Goal: Information Seeking & Learning: Learn about a topic

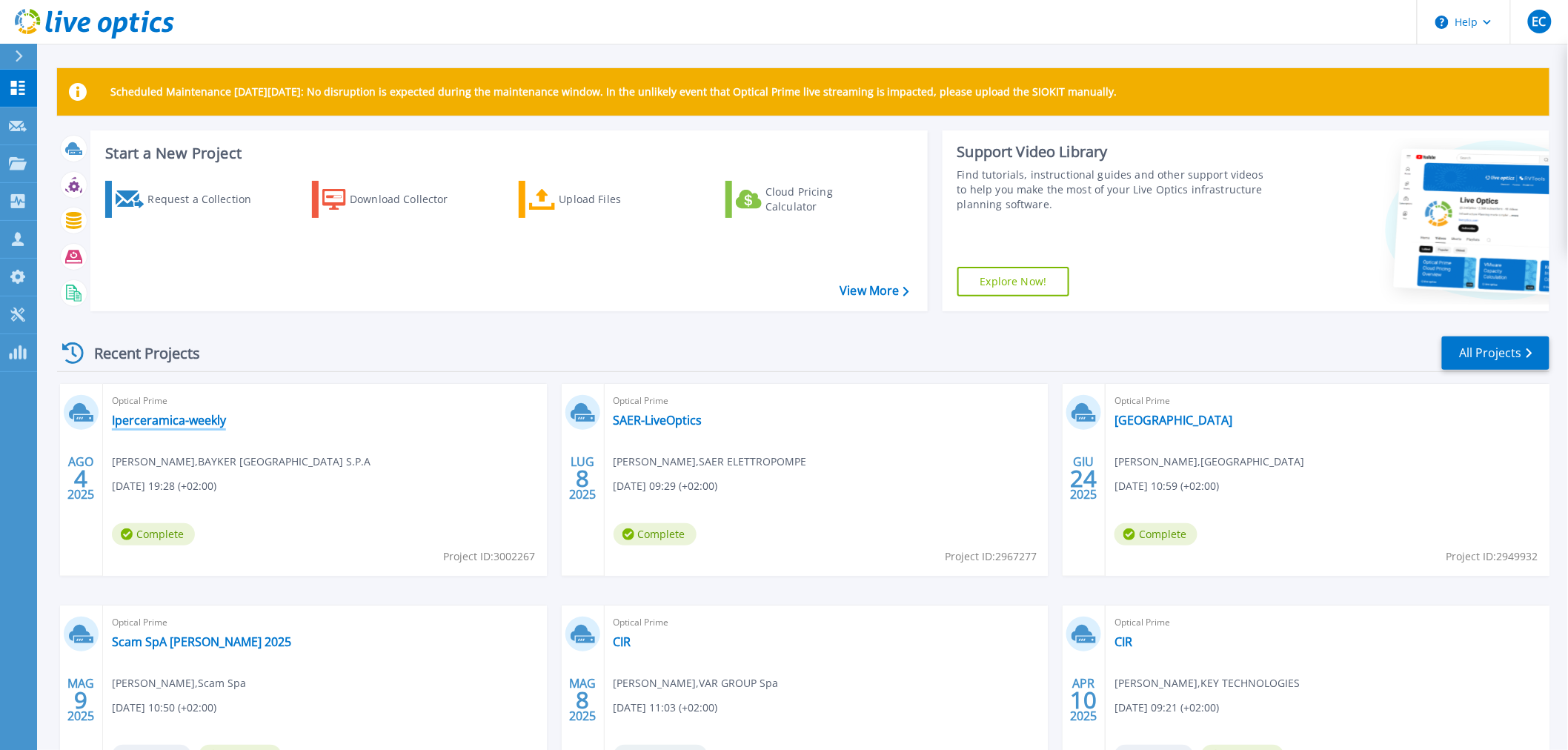
click at [187, 426] on link "Iperceramica-weekly" at bounding box center [169, 420] width 114 height 15
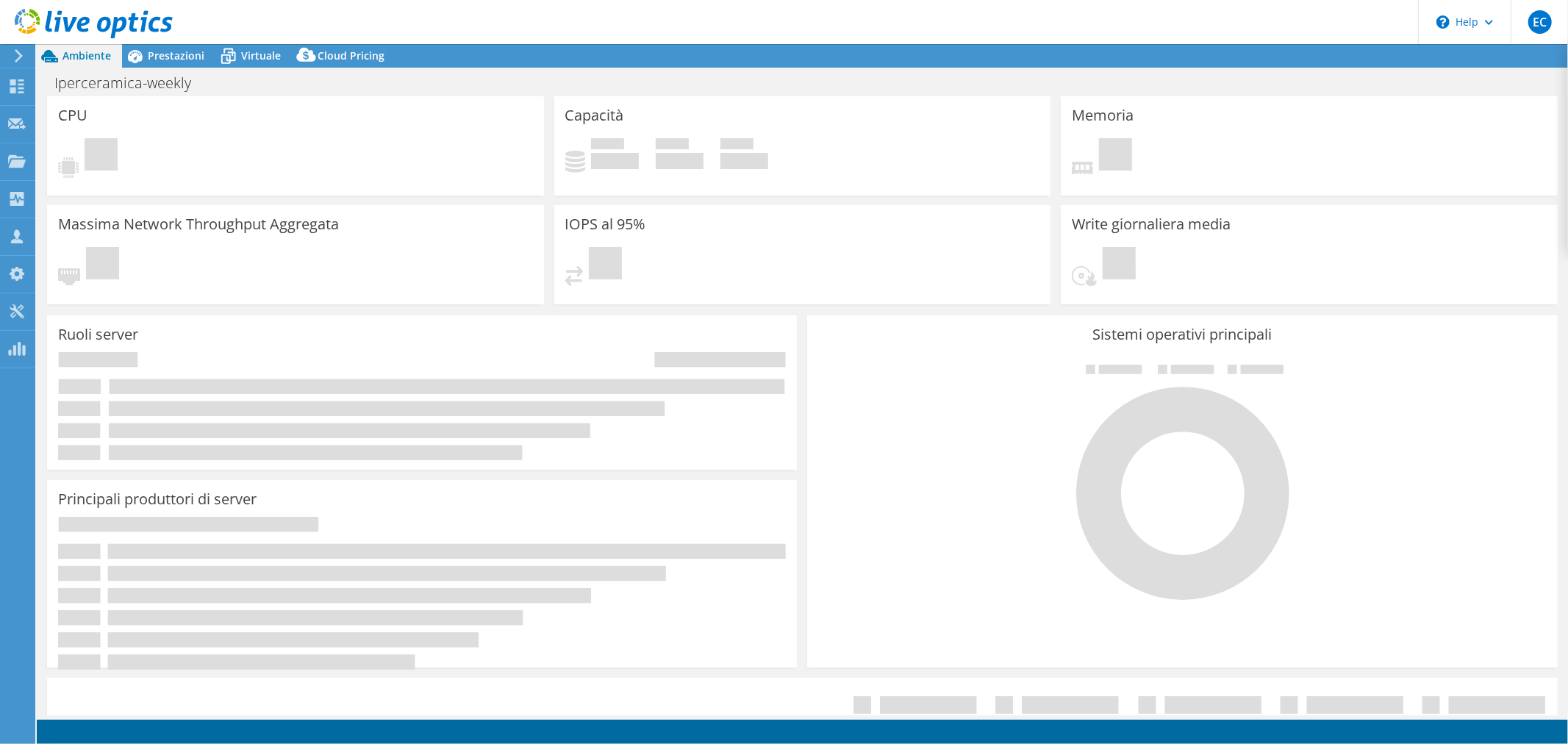
select select "EULondon"
select select "EUR"
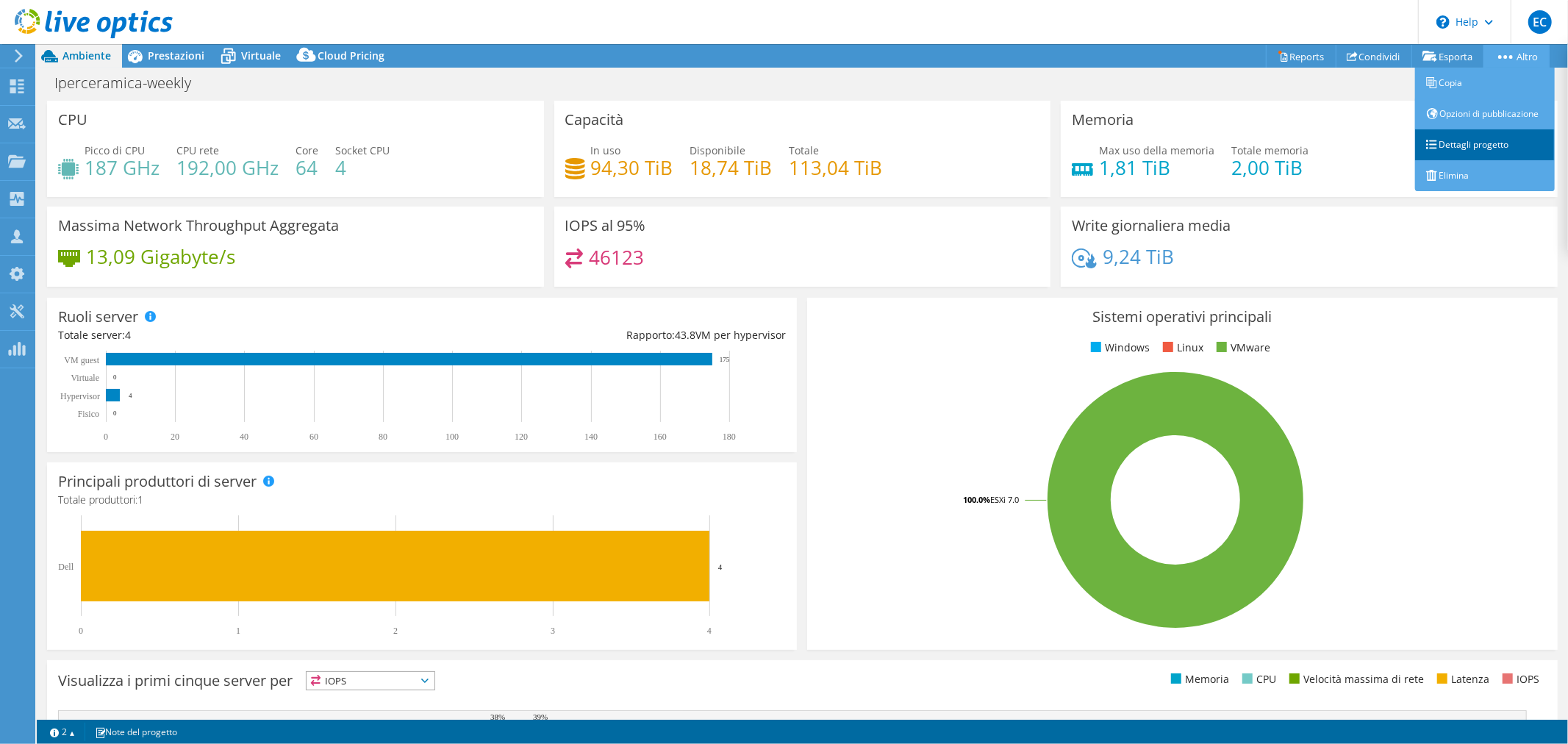
click at [1465, 143] on link "Dettagli progetto" at bounding box center [1485, 145] width 140 height 31
click at [1462, 145] on link "Dettagli progetto" at bounding box center [1485, 145] width 140 height 31
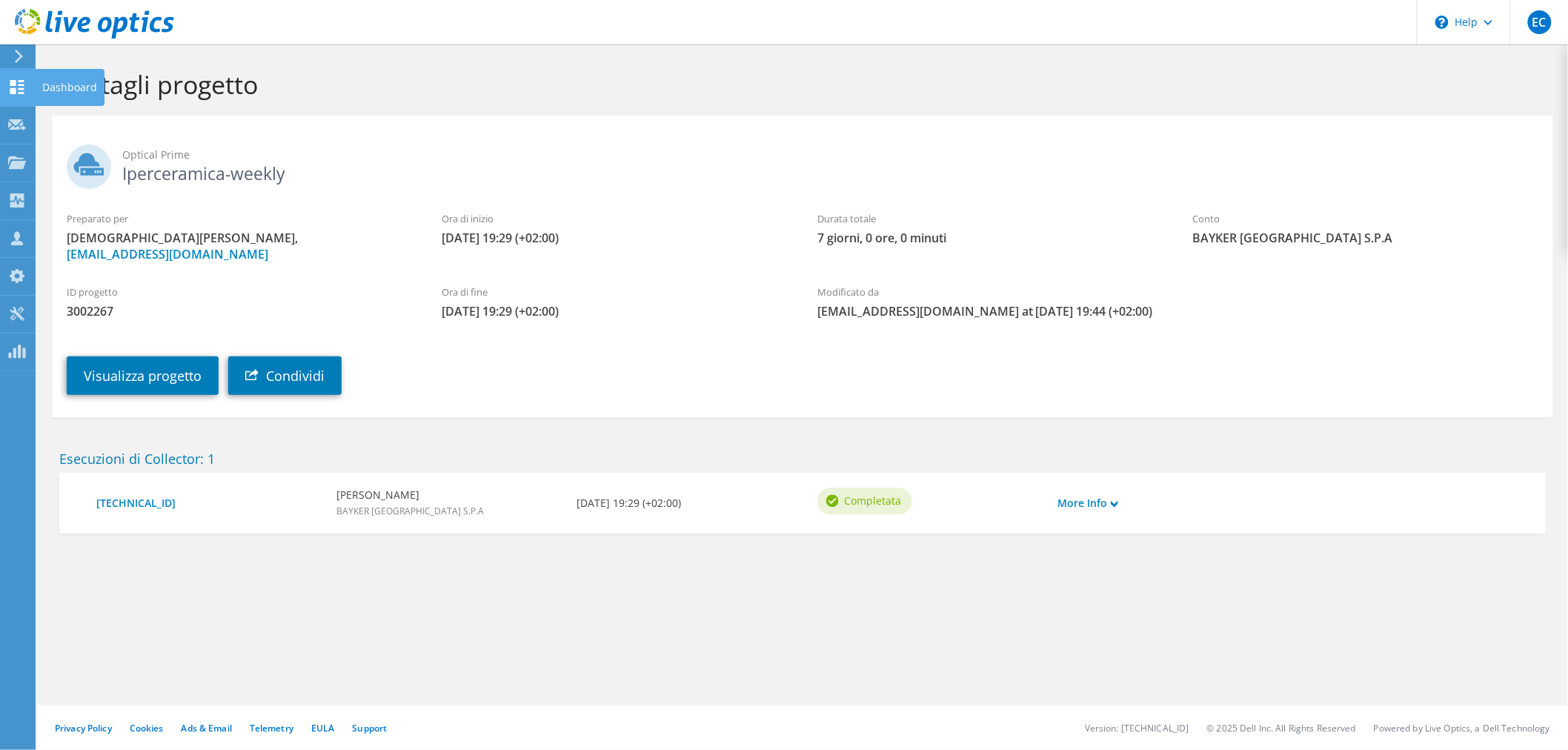
click at [24, 84] on icon at bounding box center [16, 87] width 18 height 14
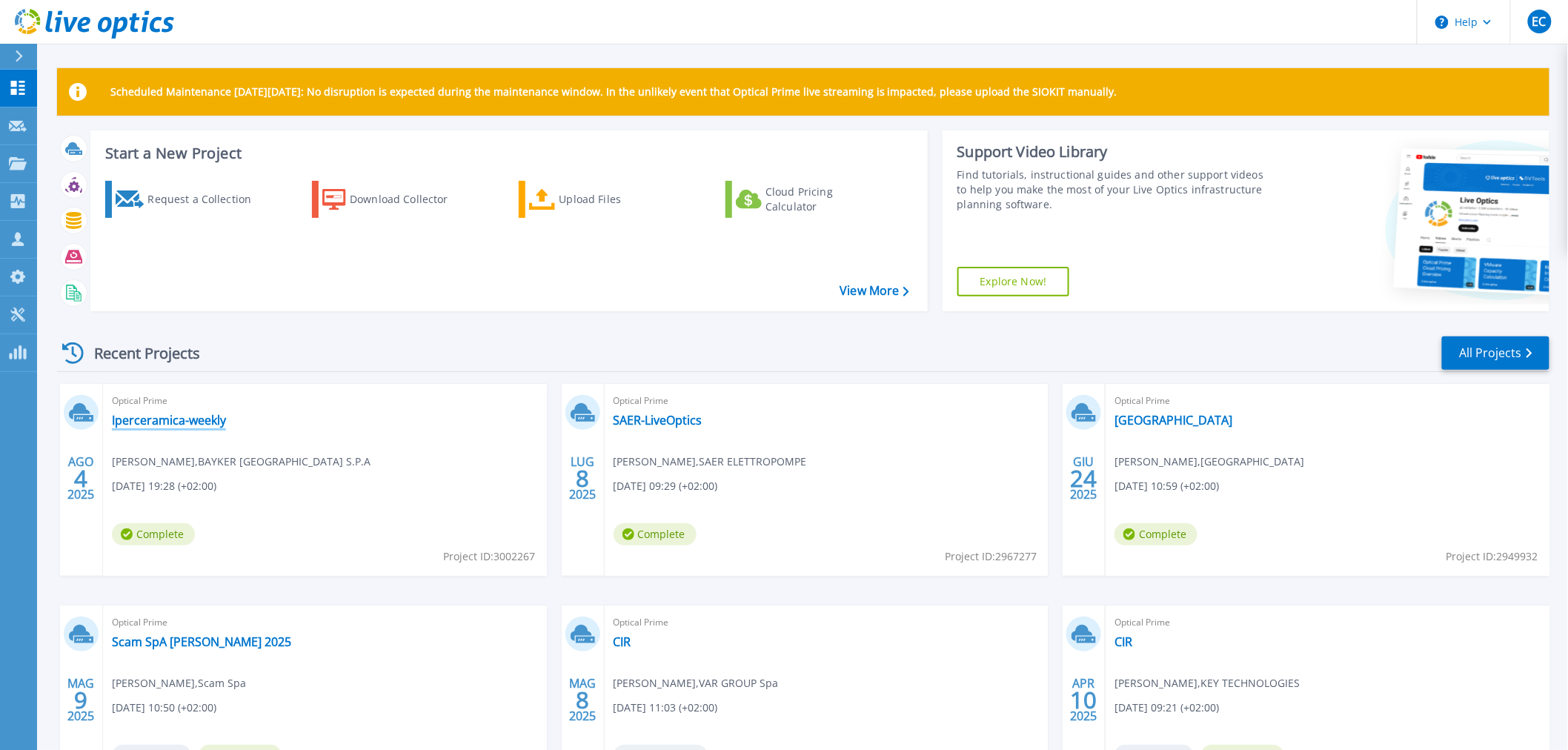
click at [203, 423] on link "Iperceramica-weekly" at bounding box center [169, 420] width 114 height 15
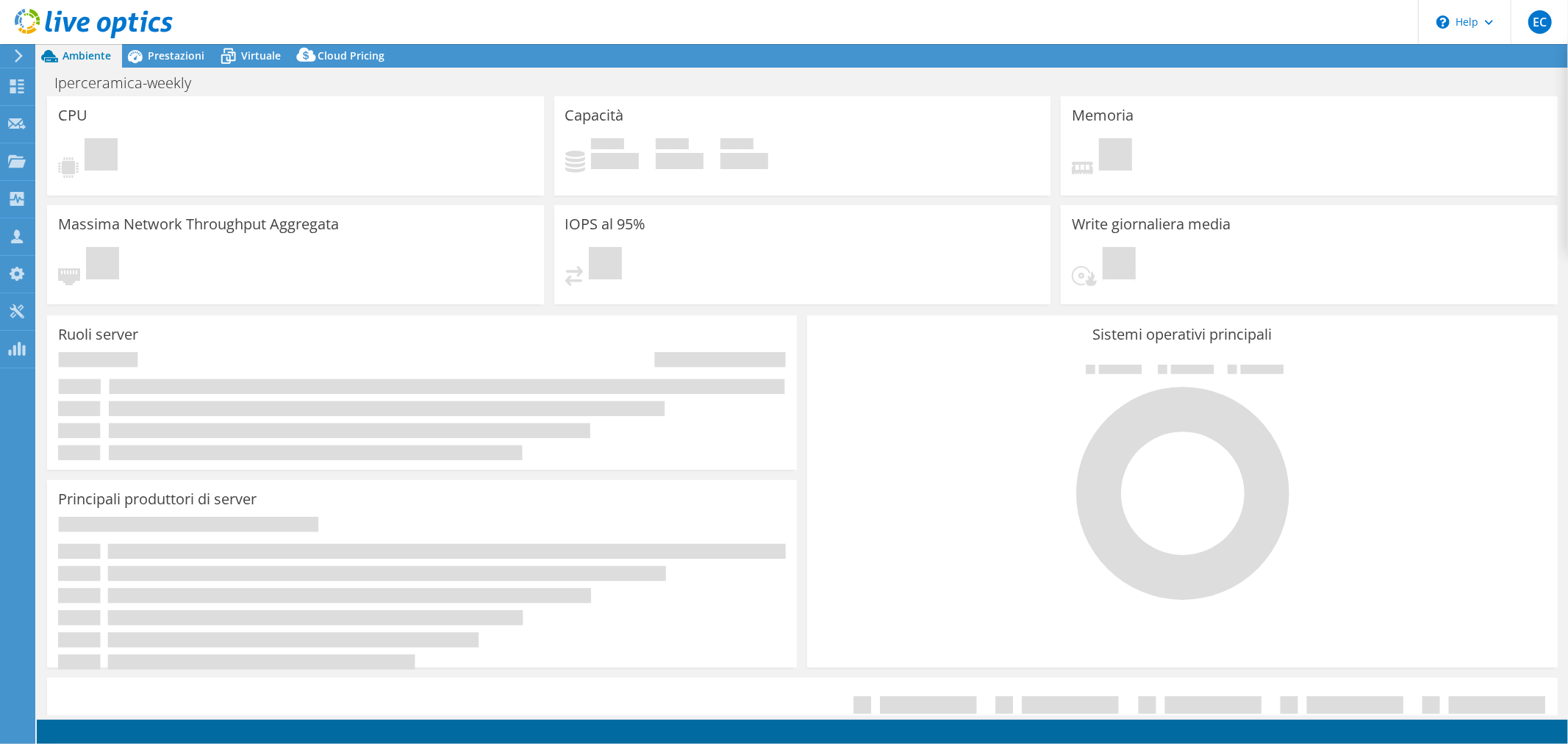
select select "USD"
select select "EULondon"
select select "EUR"
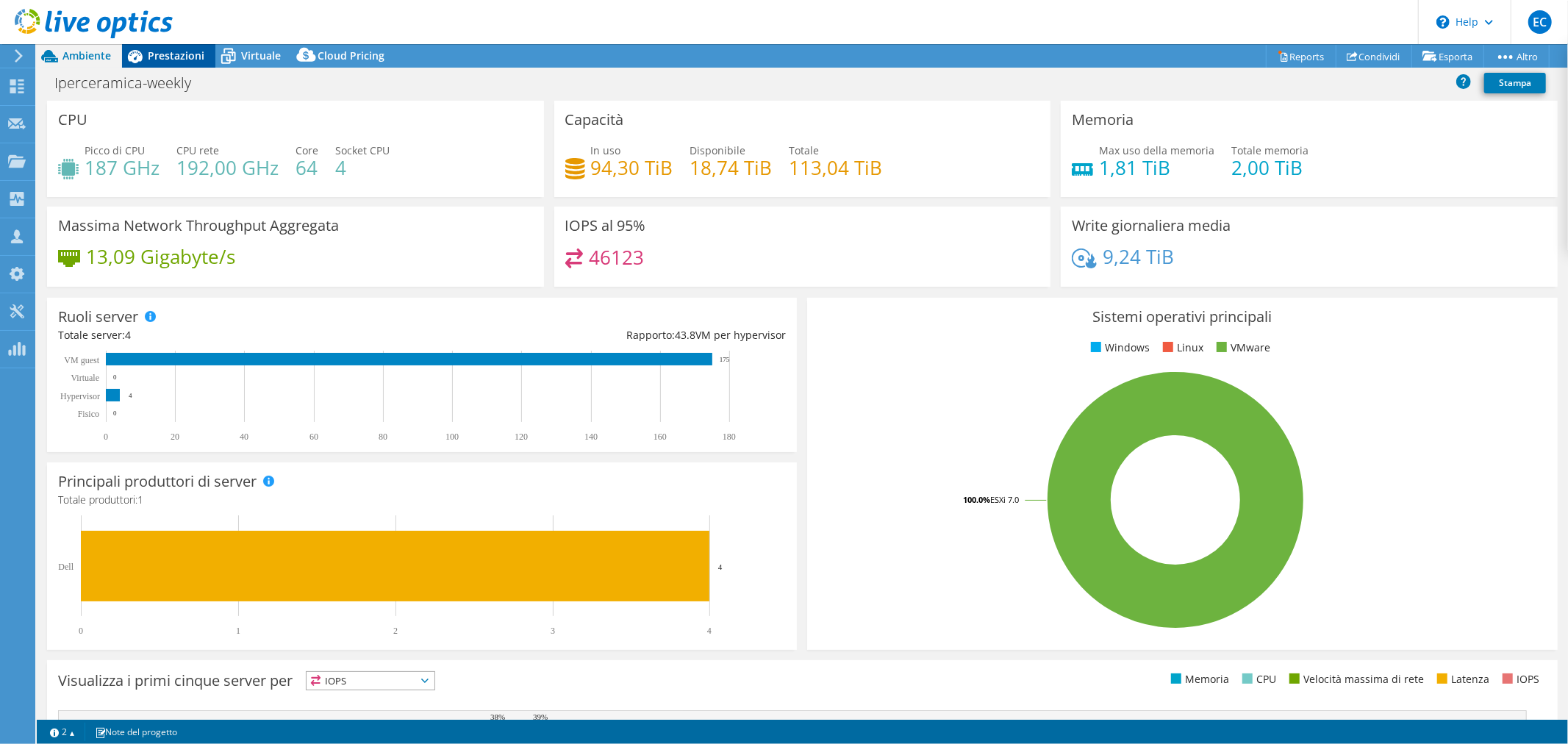
click at [164, 61] on span "Prestazioni" at bounding box center [176, 55] width 57 height 14
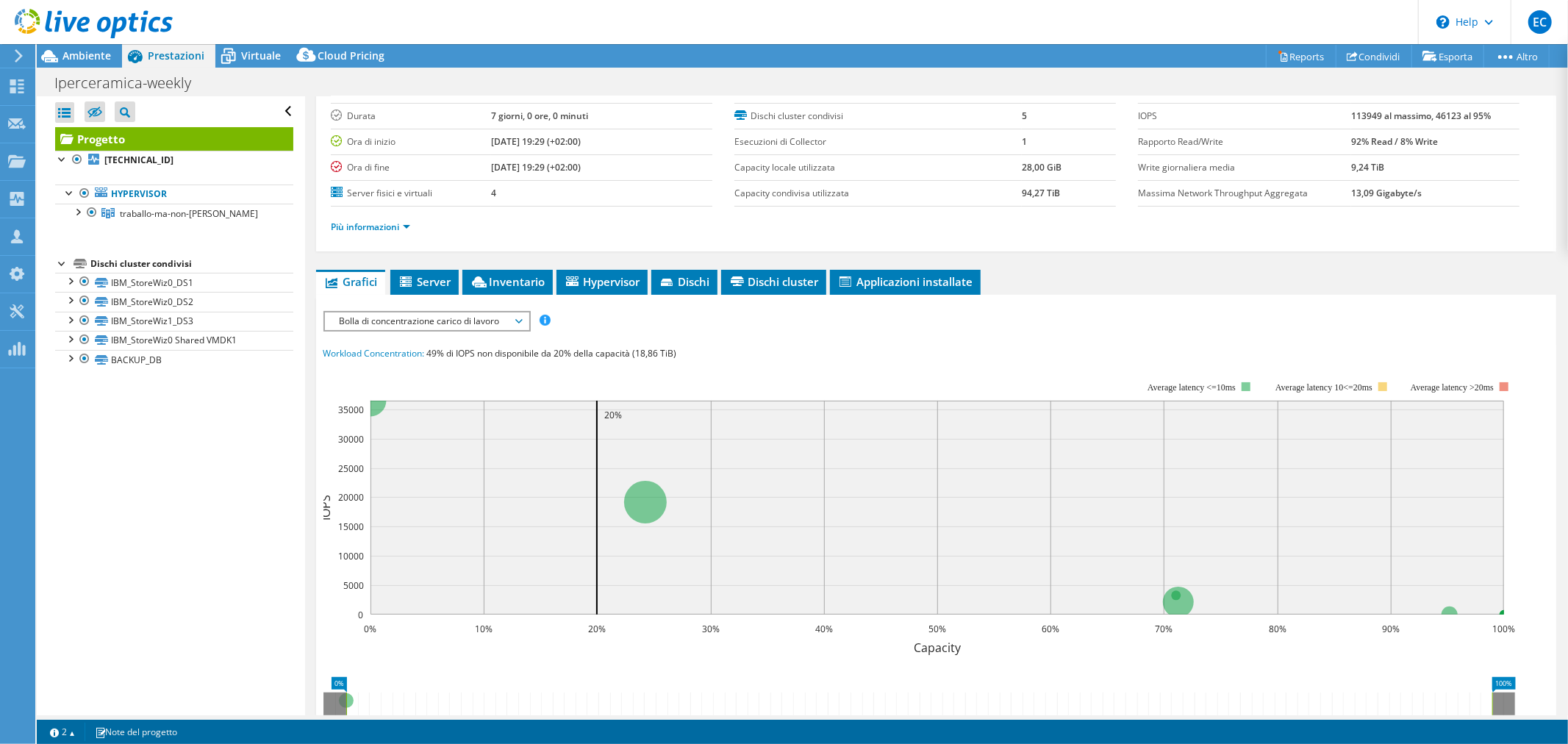
scroll to position [163, 0]
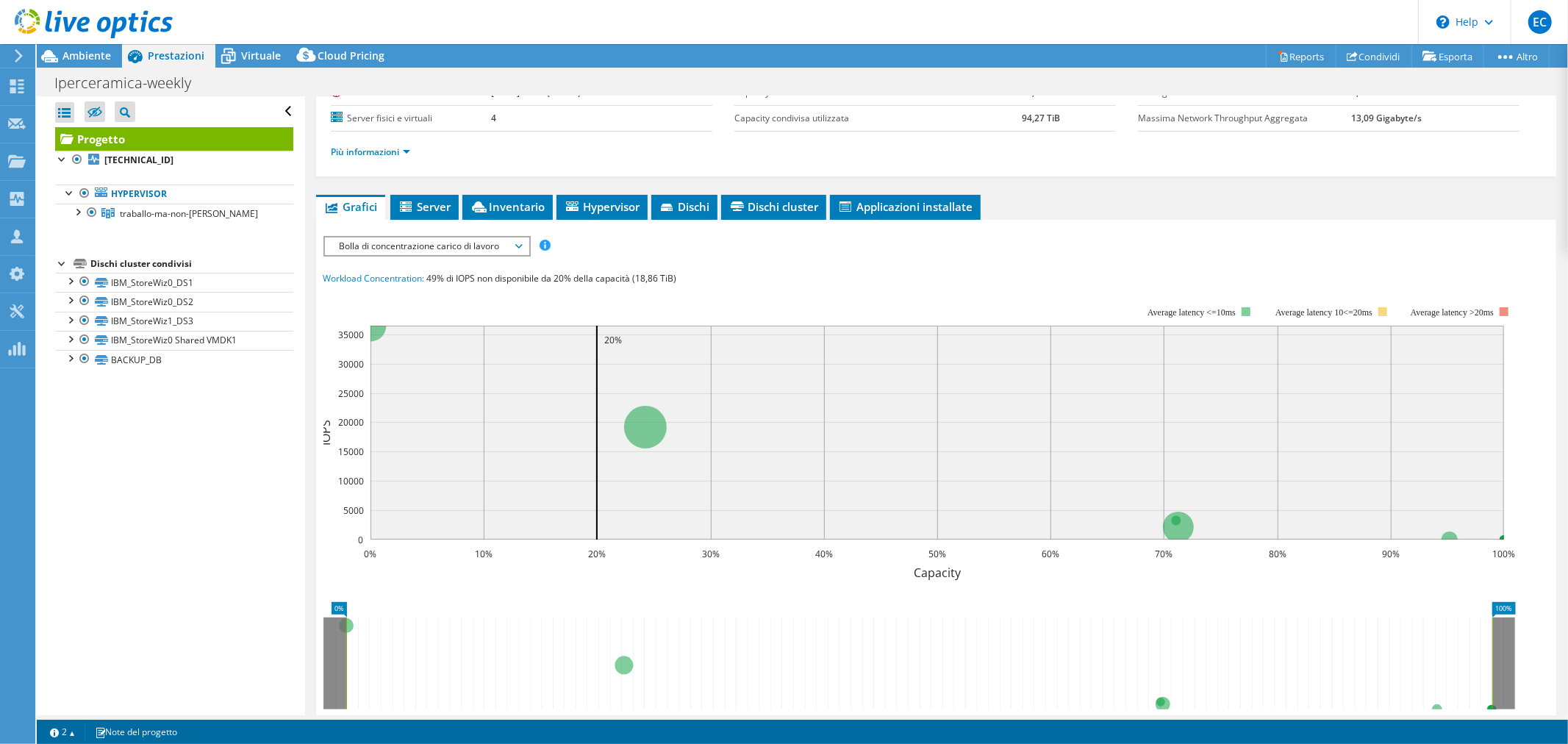
click at [427, 253] on div "Bolla di concentrazione [PERSON_NAME] di lavoro IOPS Velocità massima del disco…" at bounding box center [427, 247] width 207 height 21
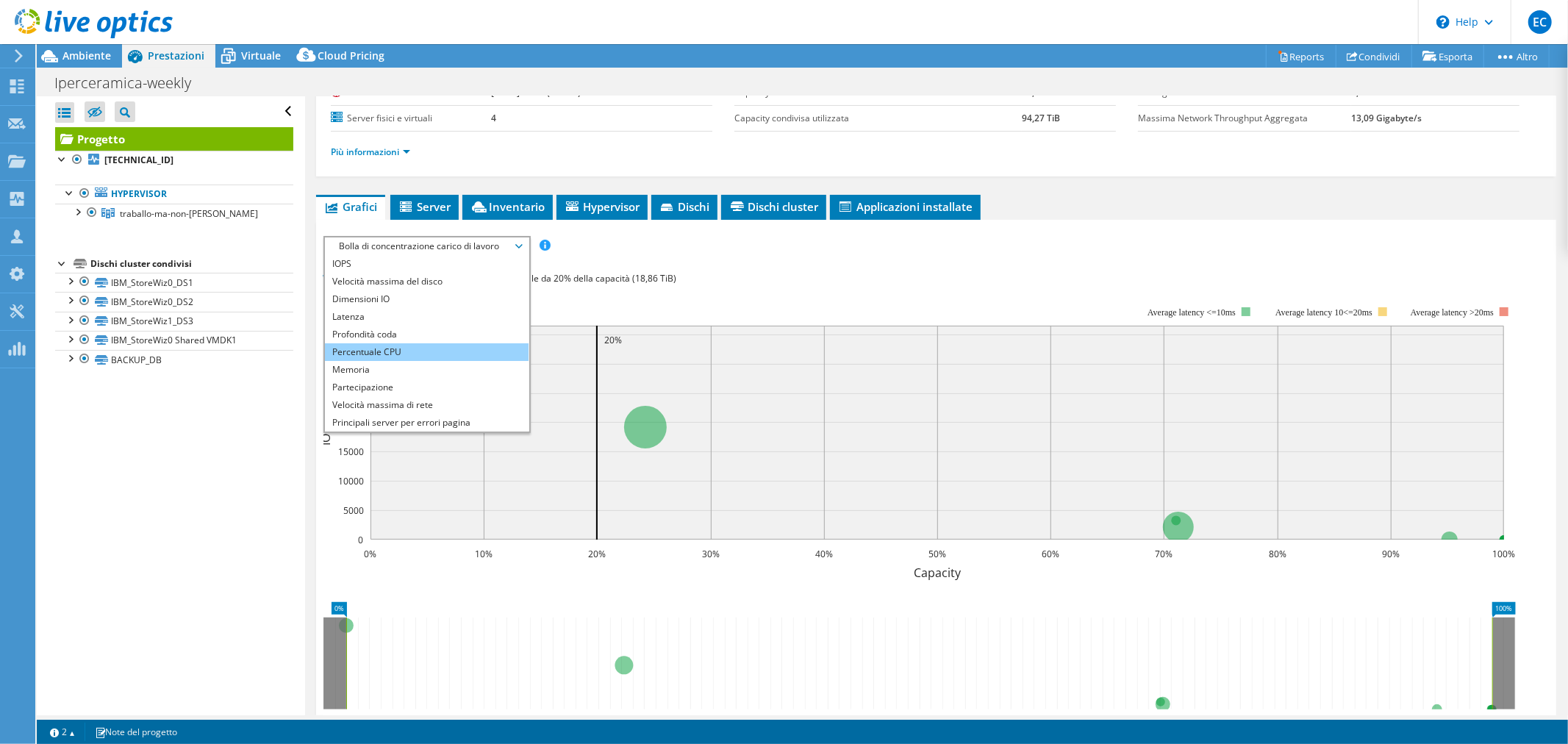
click at [412, 348] on li "Percentuale CPU" at bounding box center [426, 352] width 204 height 18
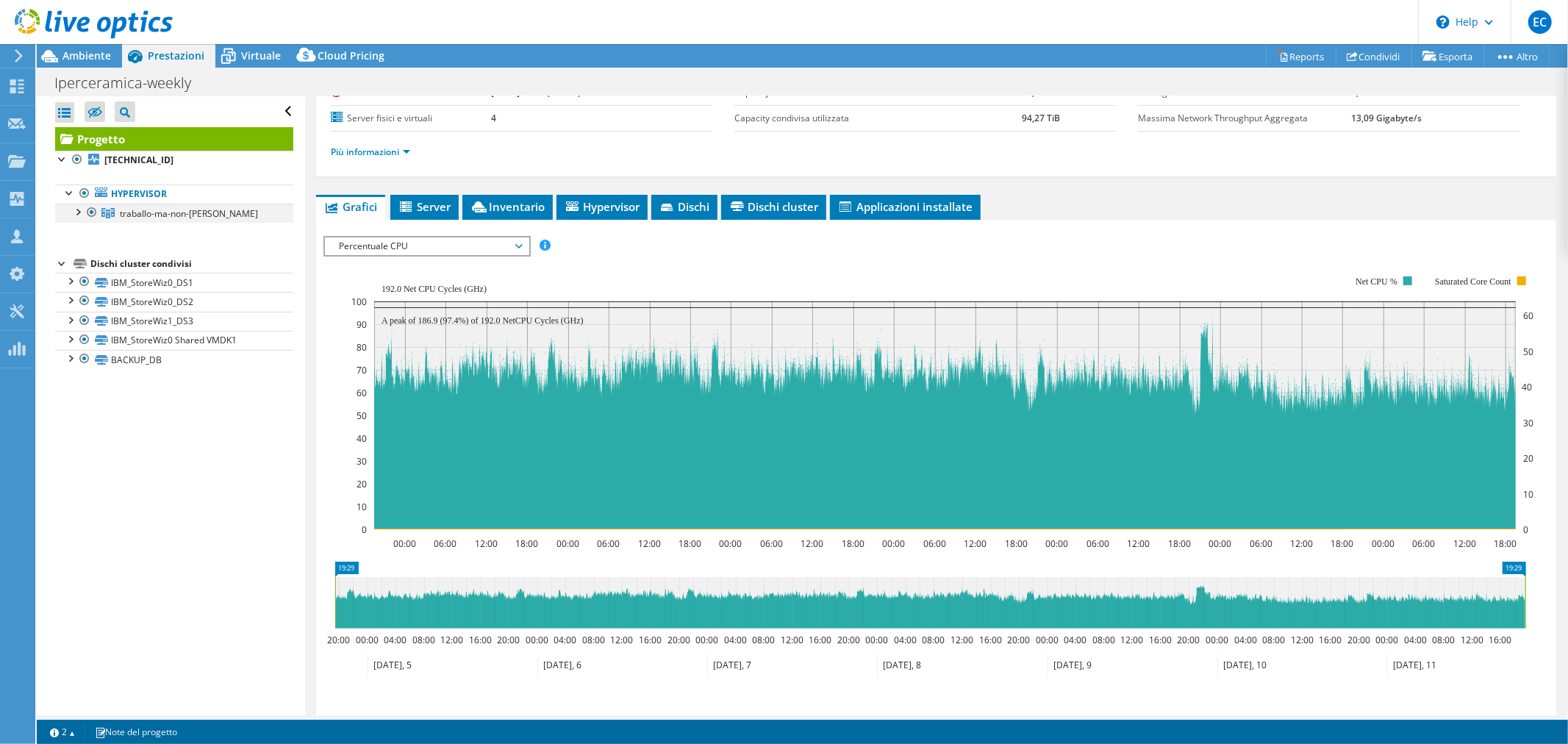
click at [78, 209] on div at bounding box center [76, 210] width 15 height 15
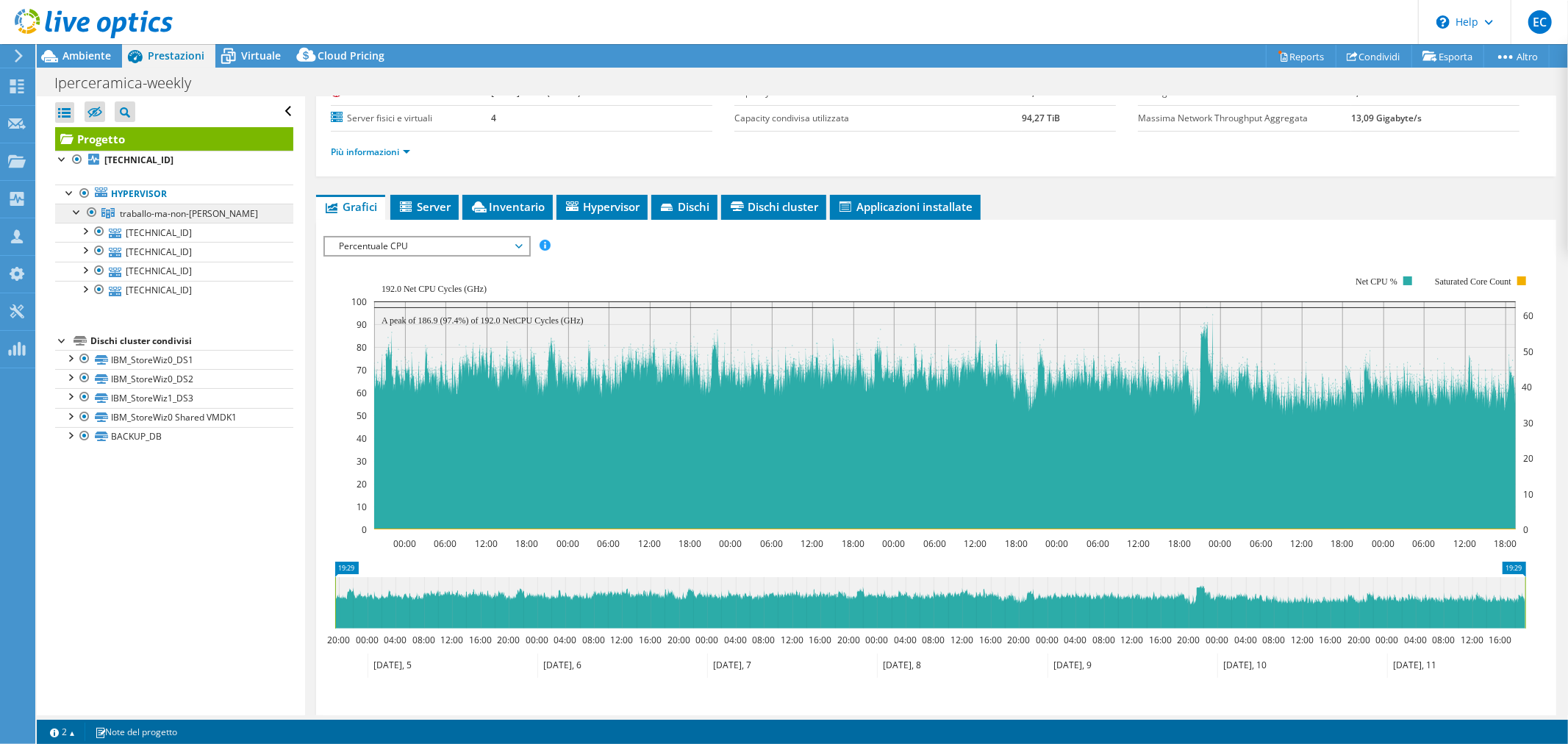
click at [196, 218] on span "traballo-ma-non-[PERSON_NAME]" at bounding box center [189, 213] width 138 height 13
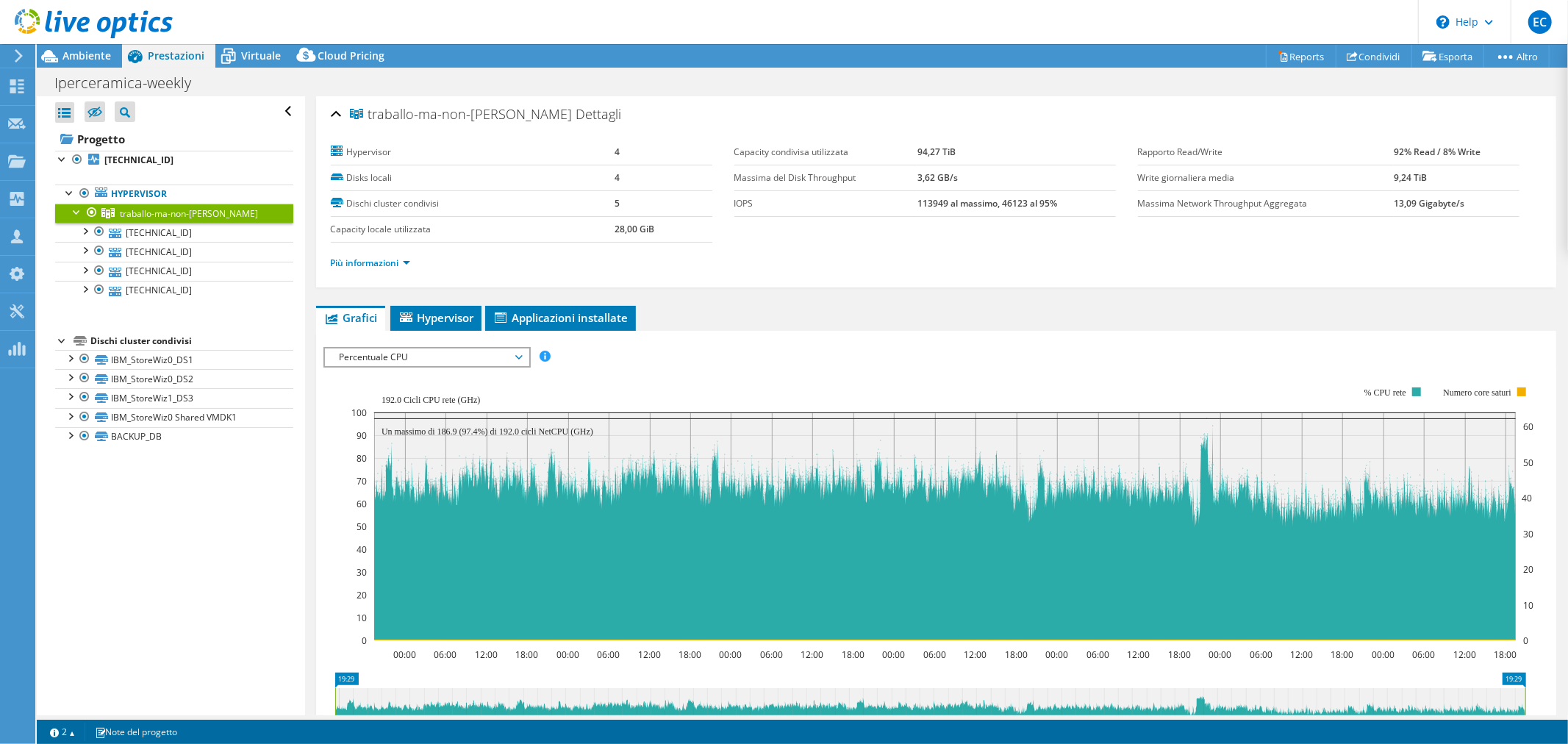
scroll to position [0, 0]
click at [144, 197] on link "Hypervisor" at bounding box center [173, 194] width 238 height 19
click at [137, 159] on b "[TECHNICAL_ID]" at bounding box center [139, 160] width 69 height 13
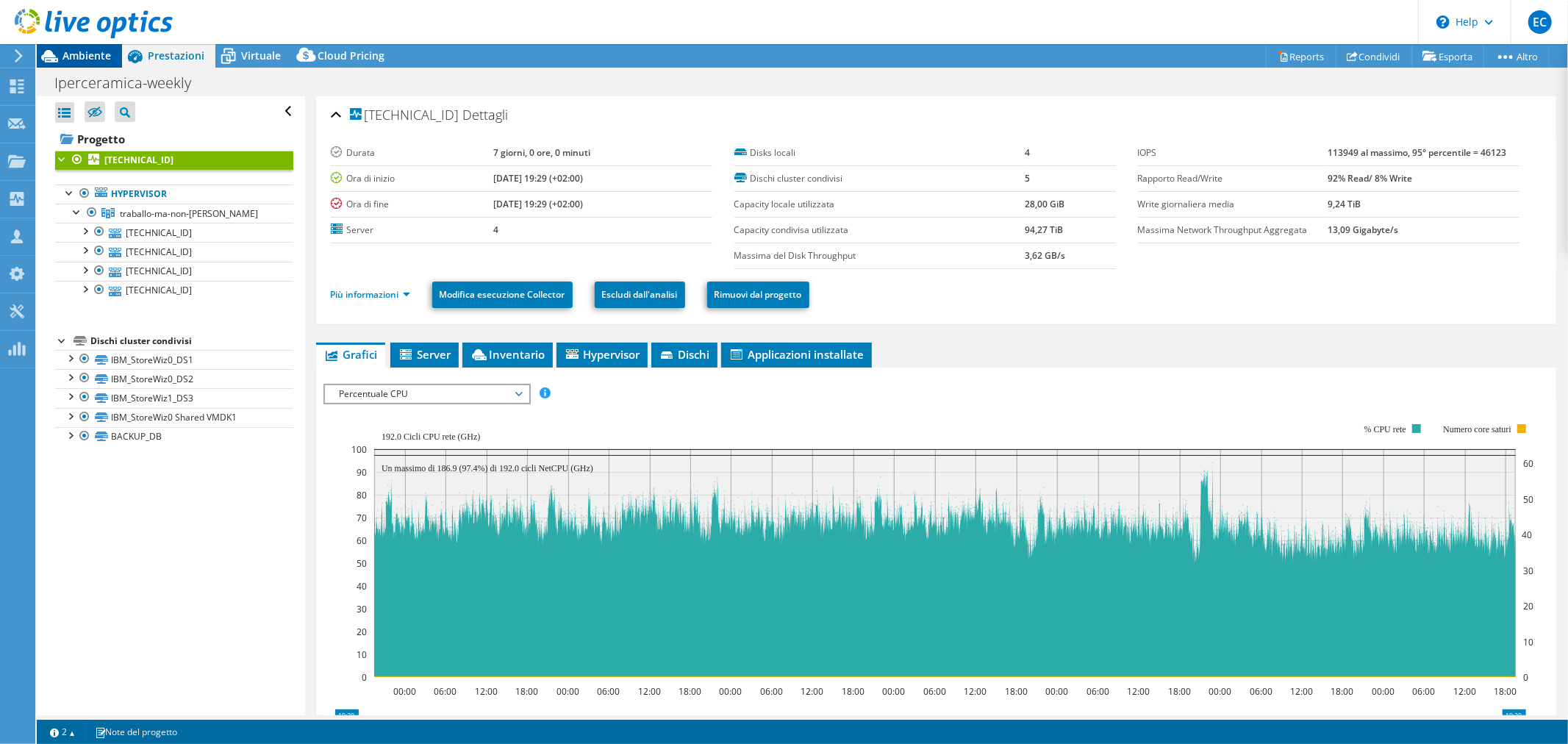
click at [75, 64] on div "Ambiente" at bounding box center [79, 55] width 85 height 23
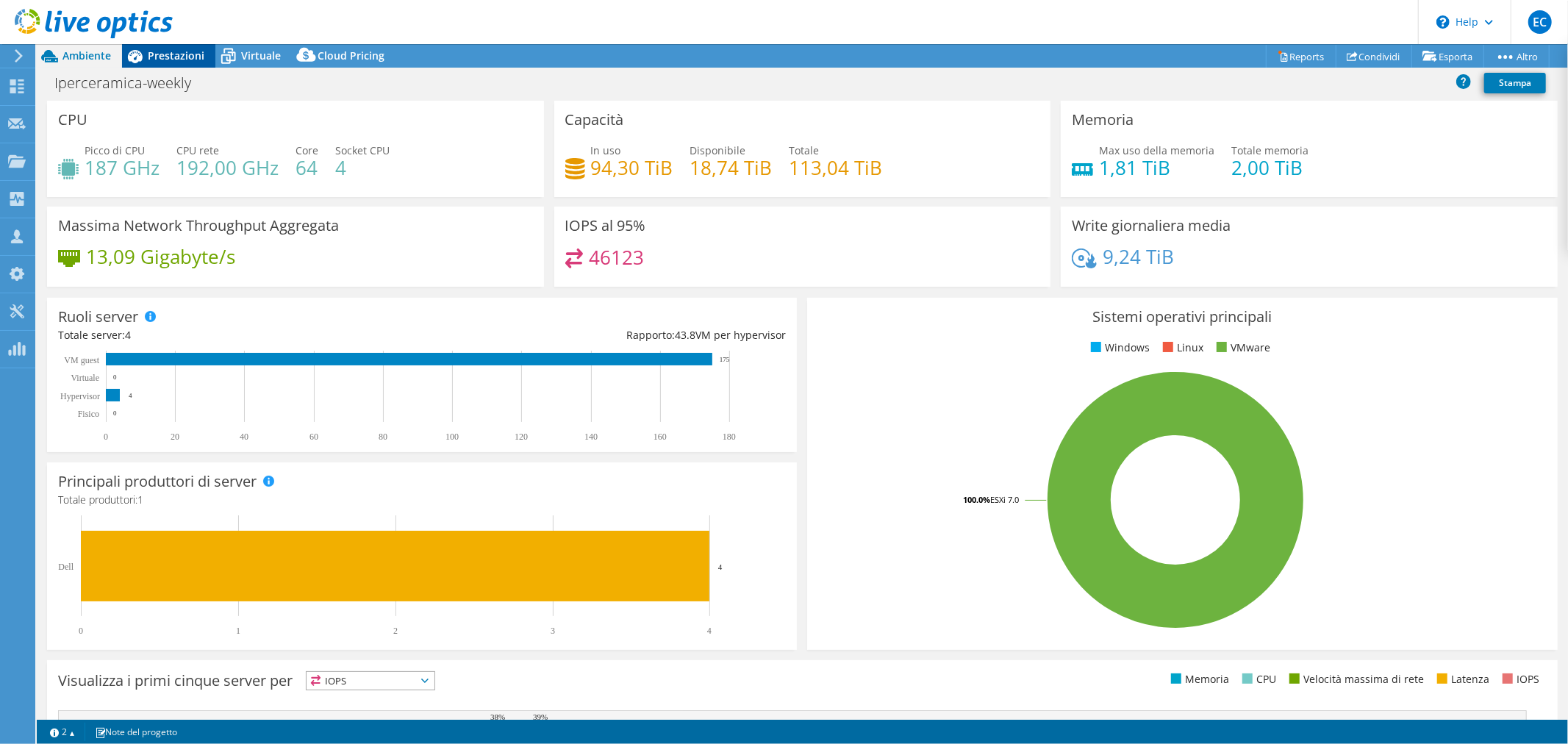
click at [166, 53] on span "Prestazioni" at bounding box center [176, 55] width 57 height 14
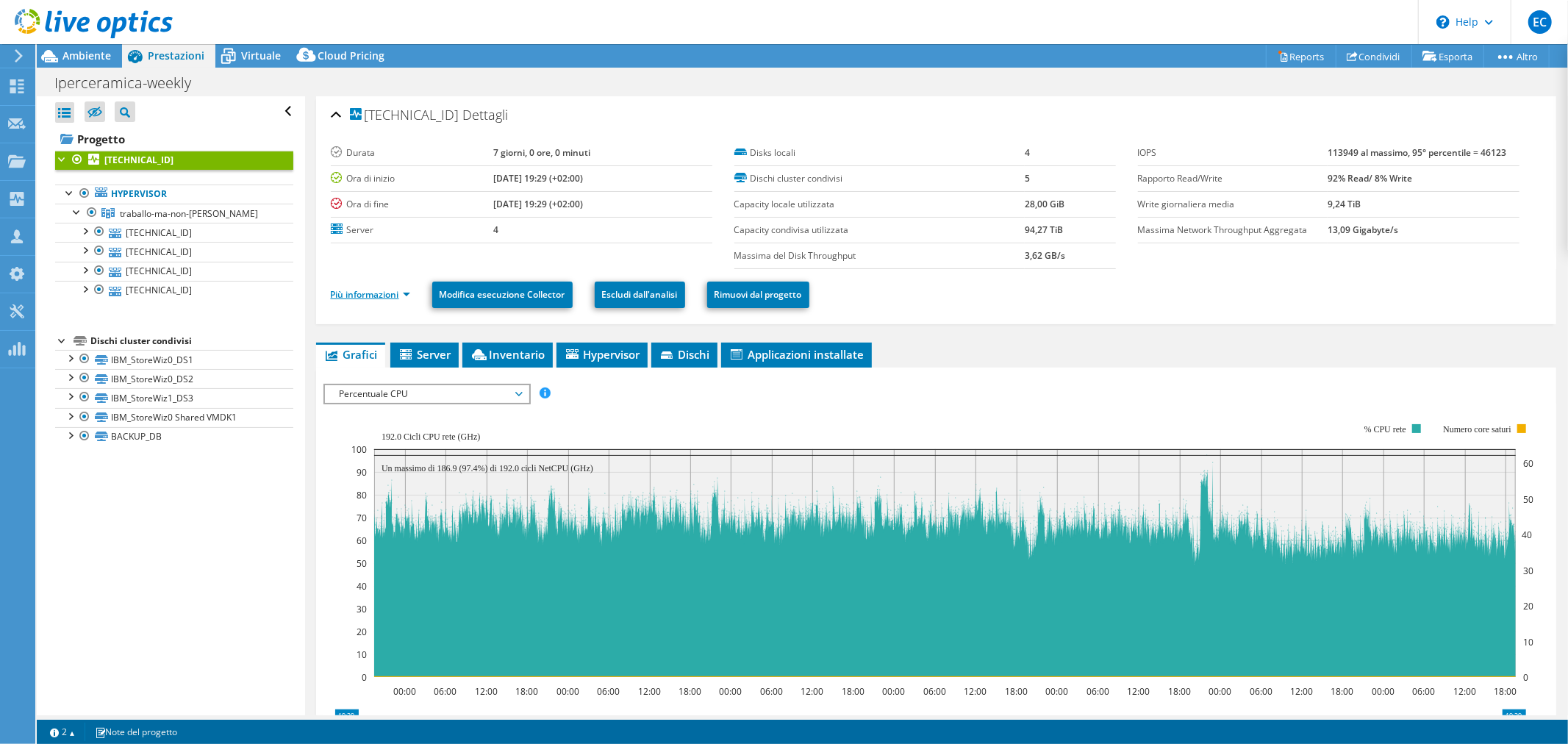
click at [402, 296] on link "Più informazioni" at bounding box center [370, 295] width 79 height 13
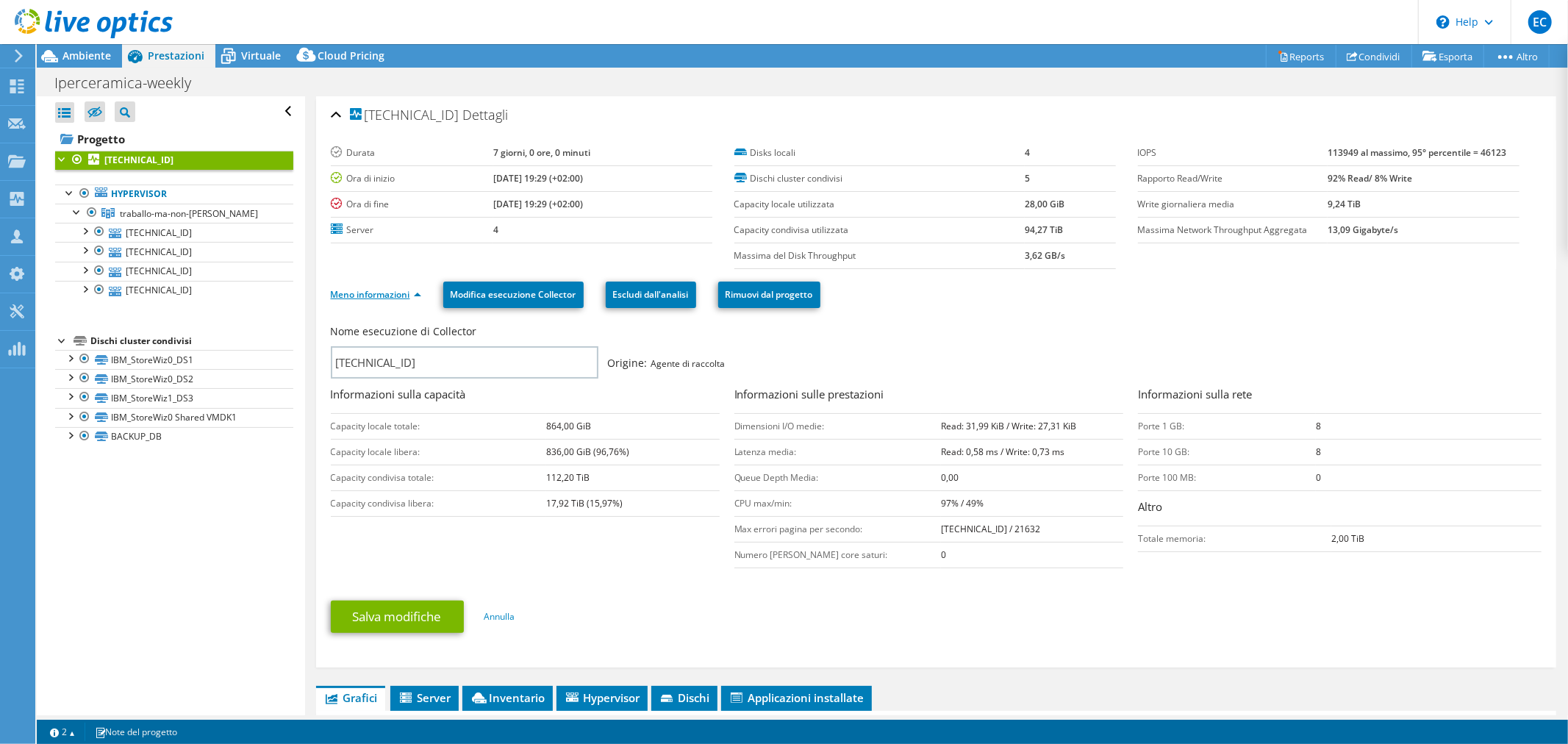
click at [416, 296] on link "Meno informazioni" at bounding box center [375, 295] width 90 height 13
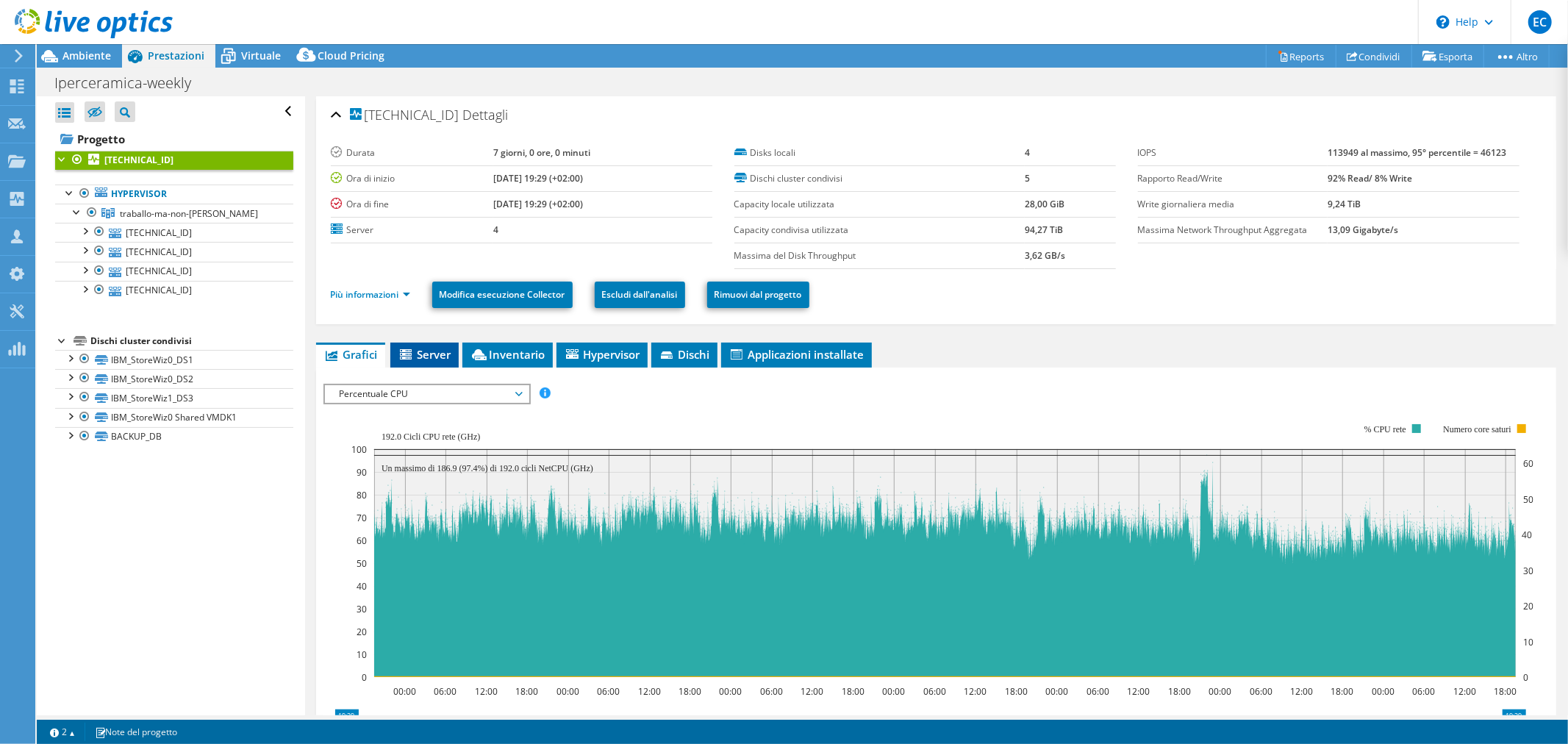
click at [444, 355] on span "Server" at bounding box center [424, 354] width 53 height 15
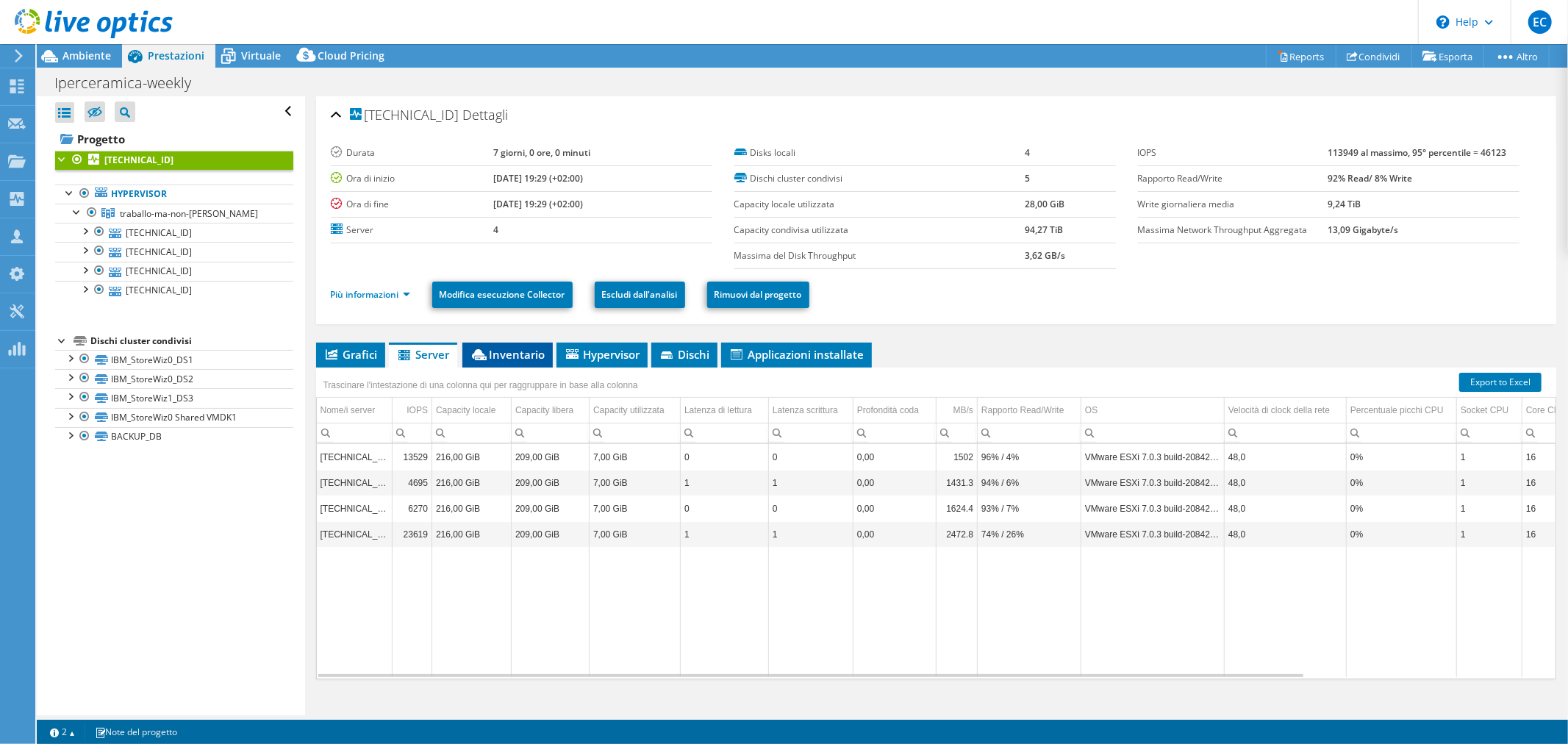
click at [500, 350] on span "Inventario" at bounding box center [507, 354] width 76 height 15
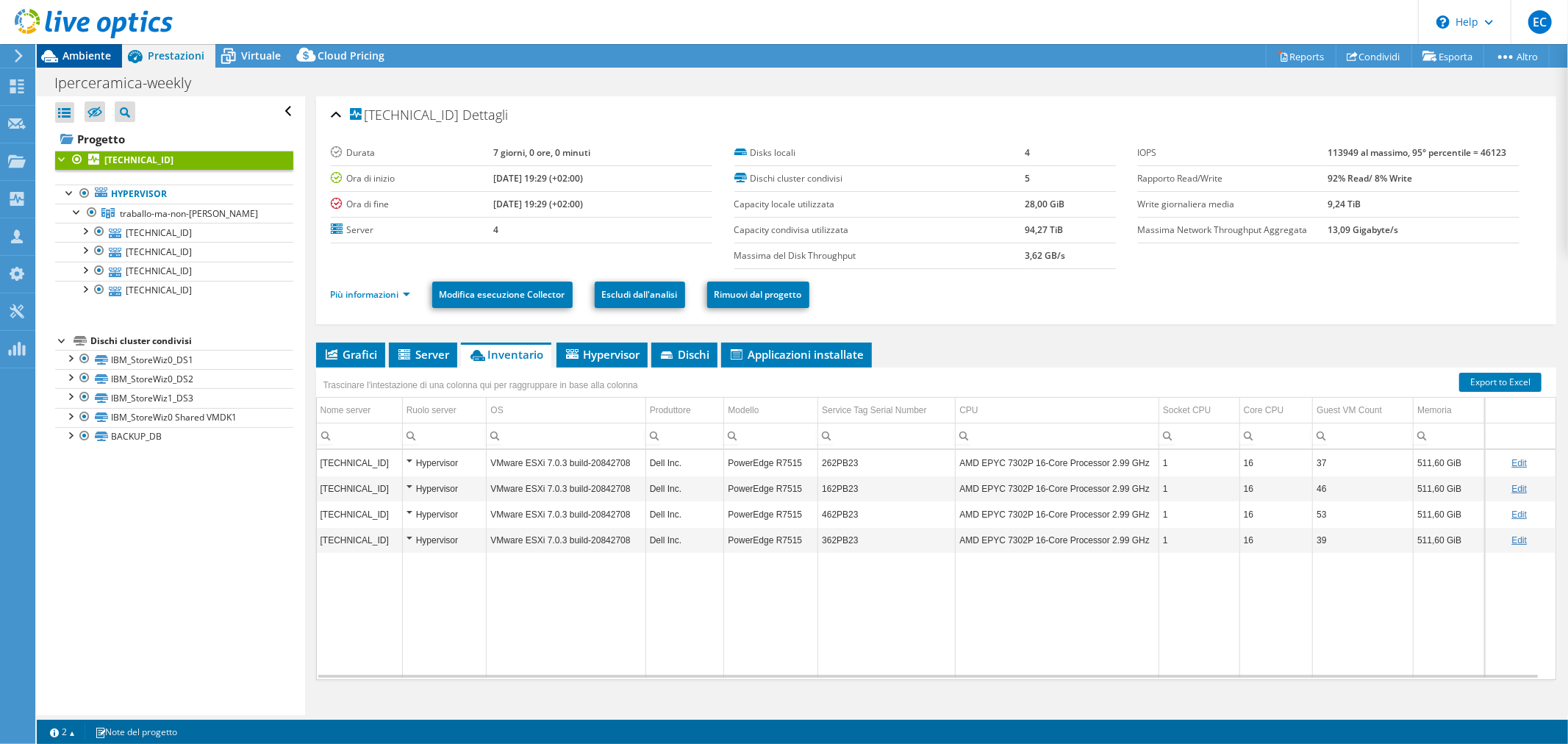
click at [95, 52] on span "Ambiente" at bounding box center [87, 55] width 48 height 14
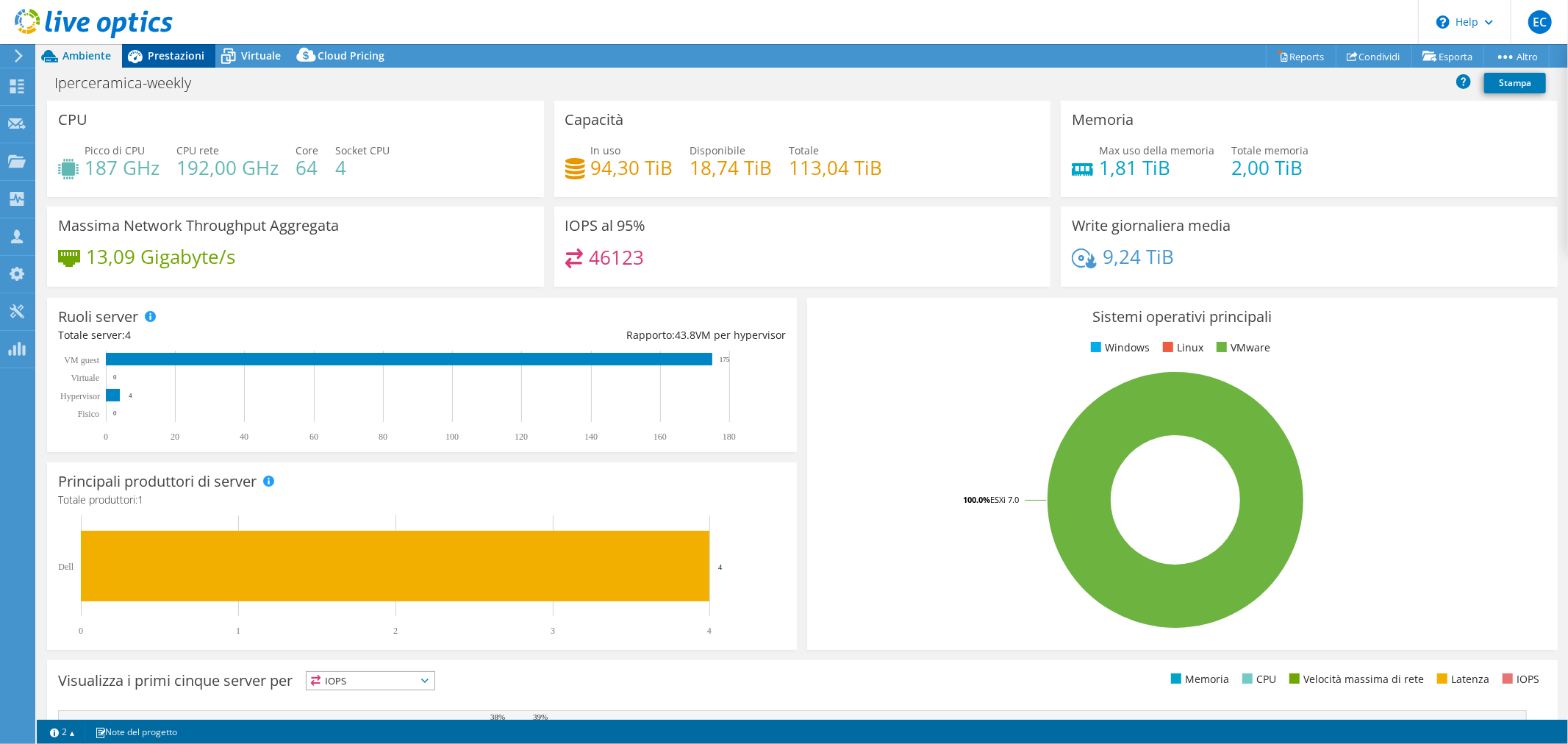
click at [191, 56] on span "Prestazioni" at bounding box center [176, 55] width 57 height 14
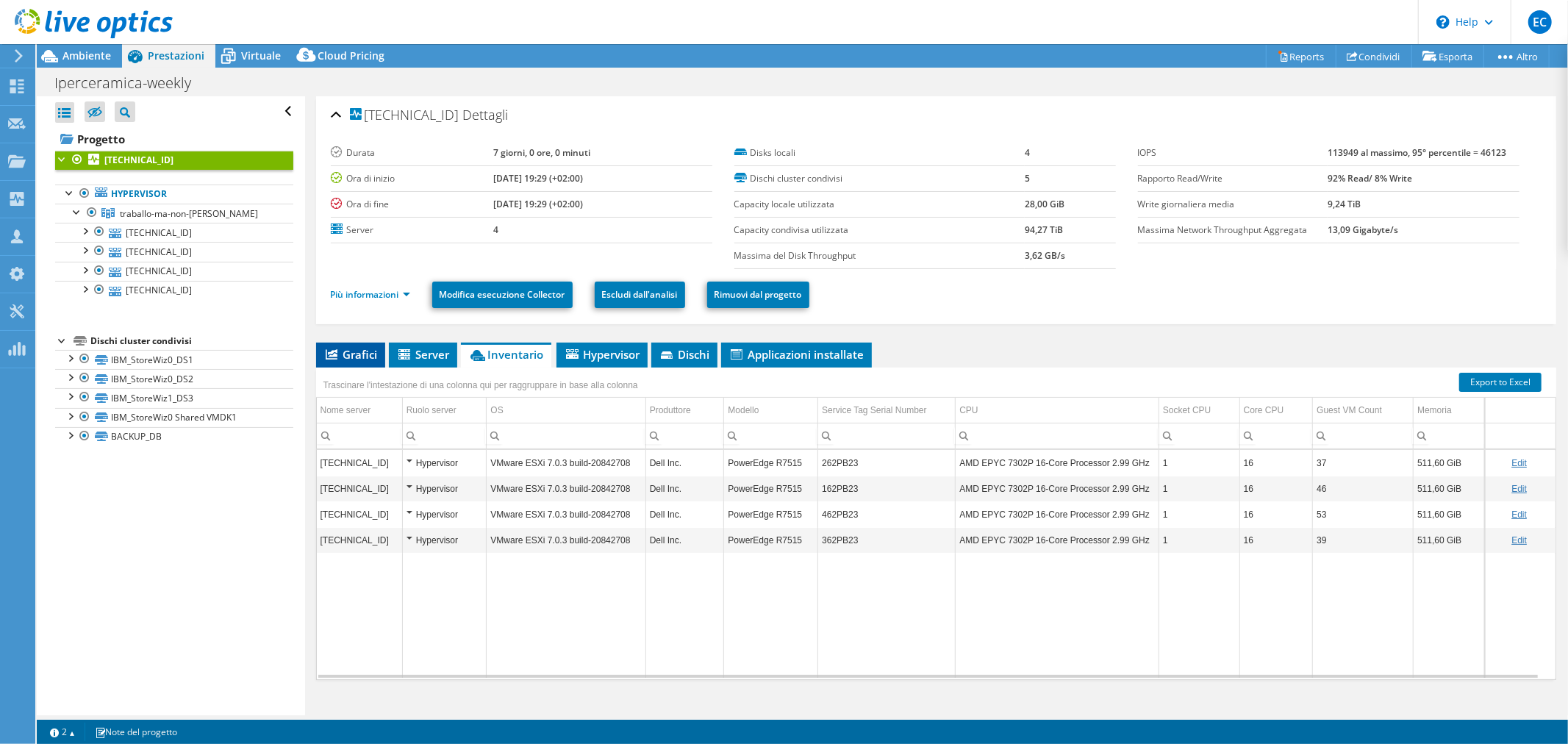
click at [356, 356] on span "Grafici" at bounding box center [350, 354] width 54 height 15
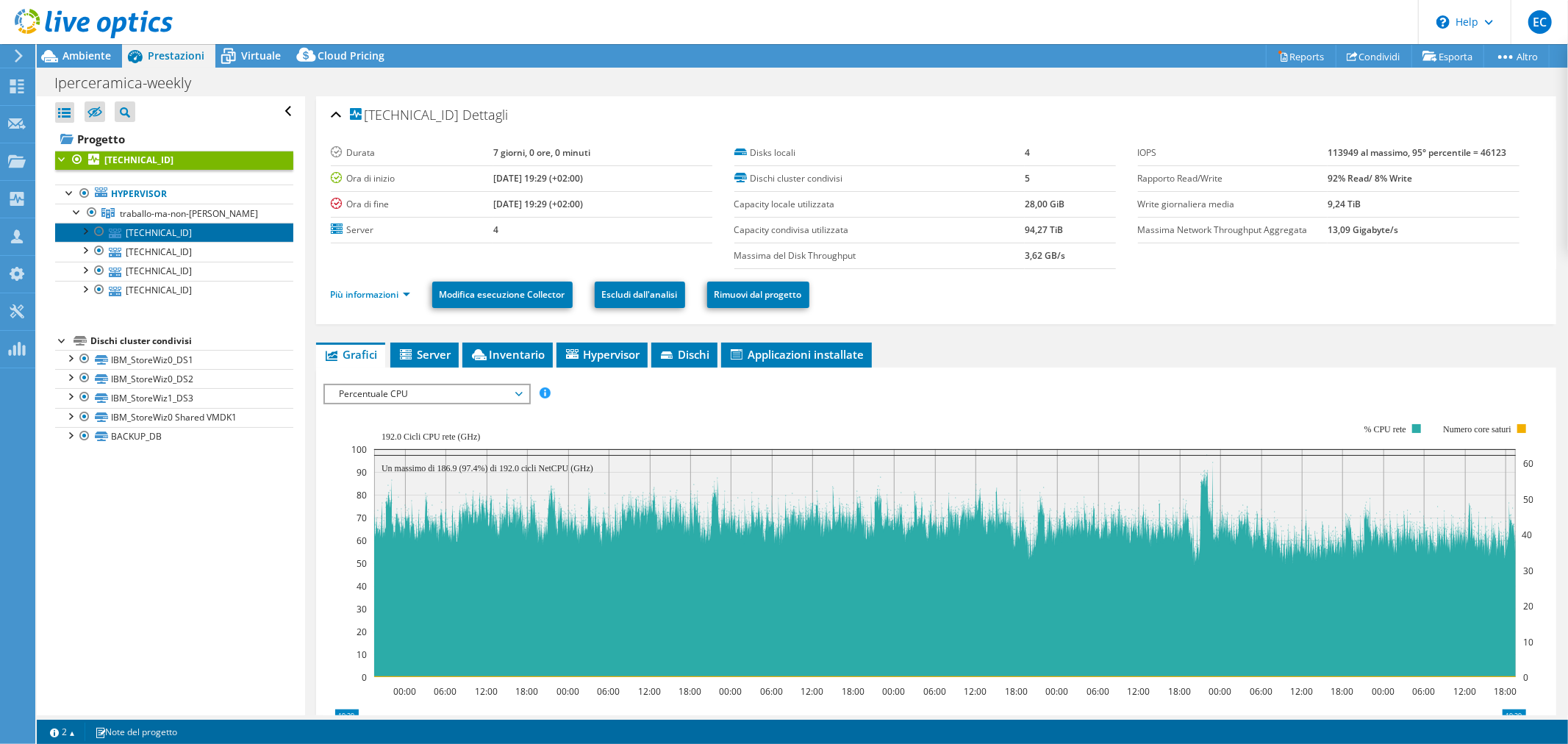
click at [150, 232] on link "[TECHNICAL_ID]" at bounding box center [173, 232] width 238 height 19
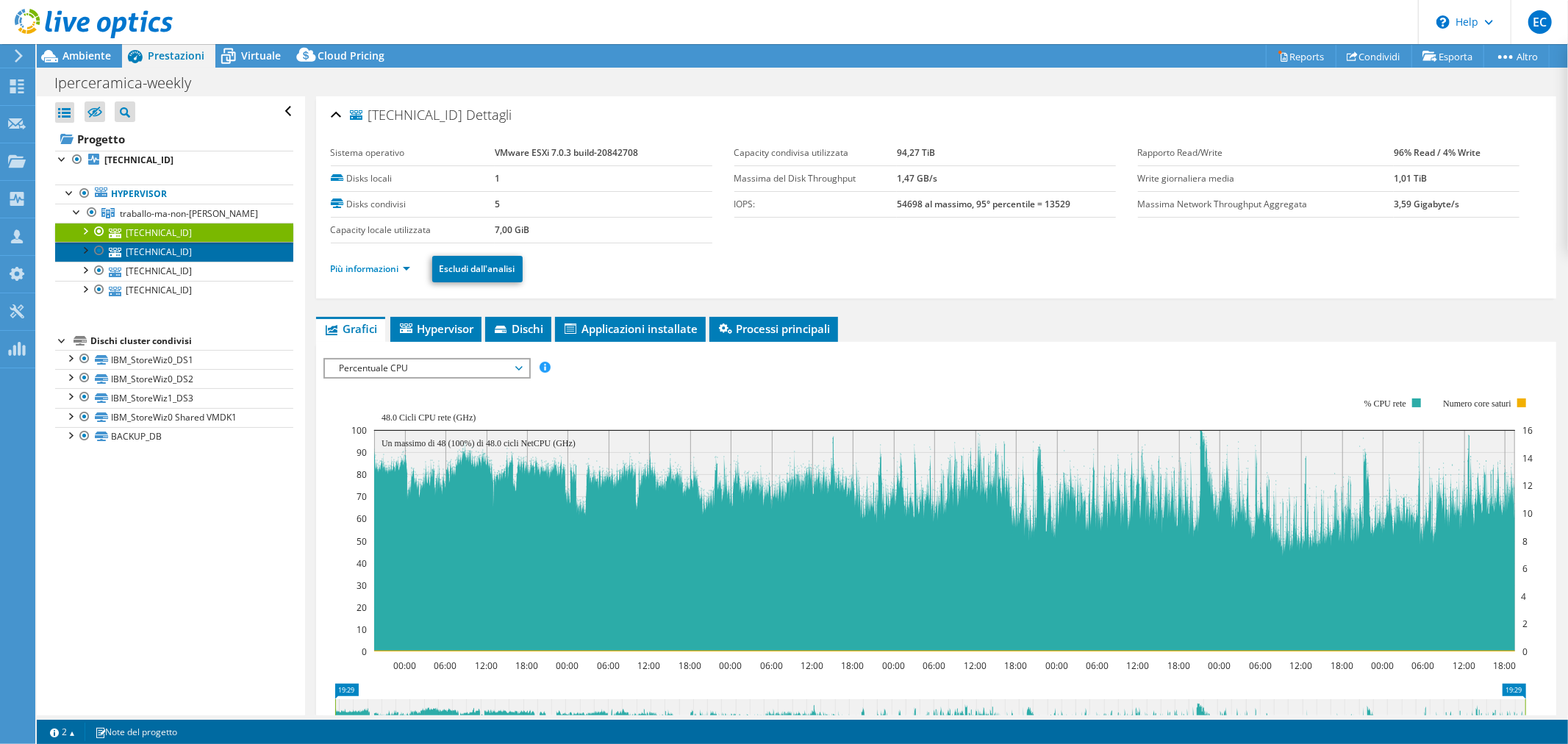
click at [147, 251] on link "[TECHNICAL_ID]" at bounding box center [173, 252] width 238 height 19
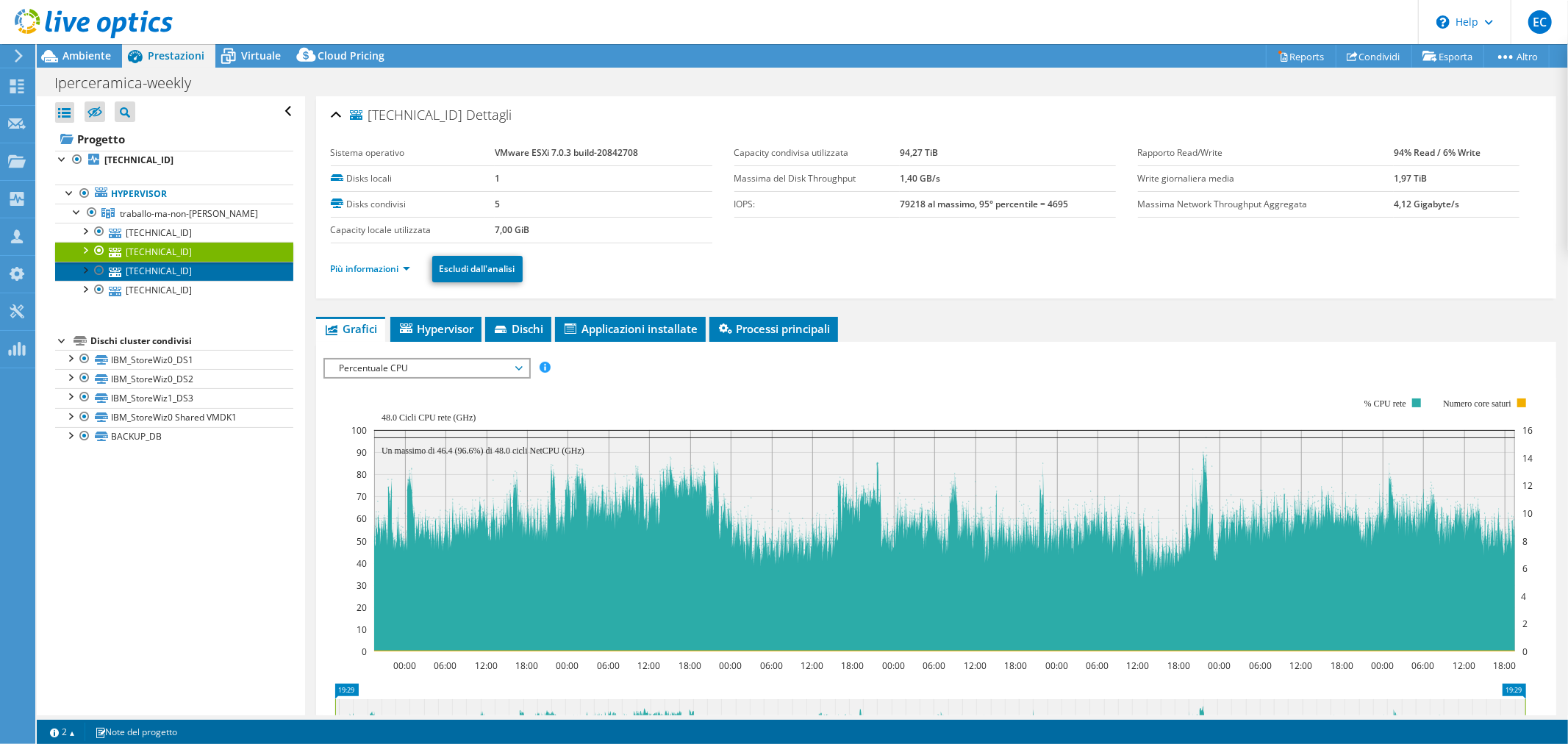
click at [142, 272] on link "[TECHNICAL_ID]" at bounding box center [173, 271] width 238 height 19
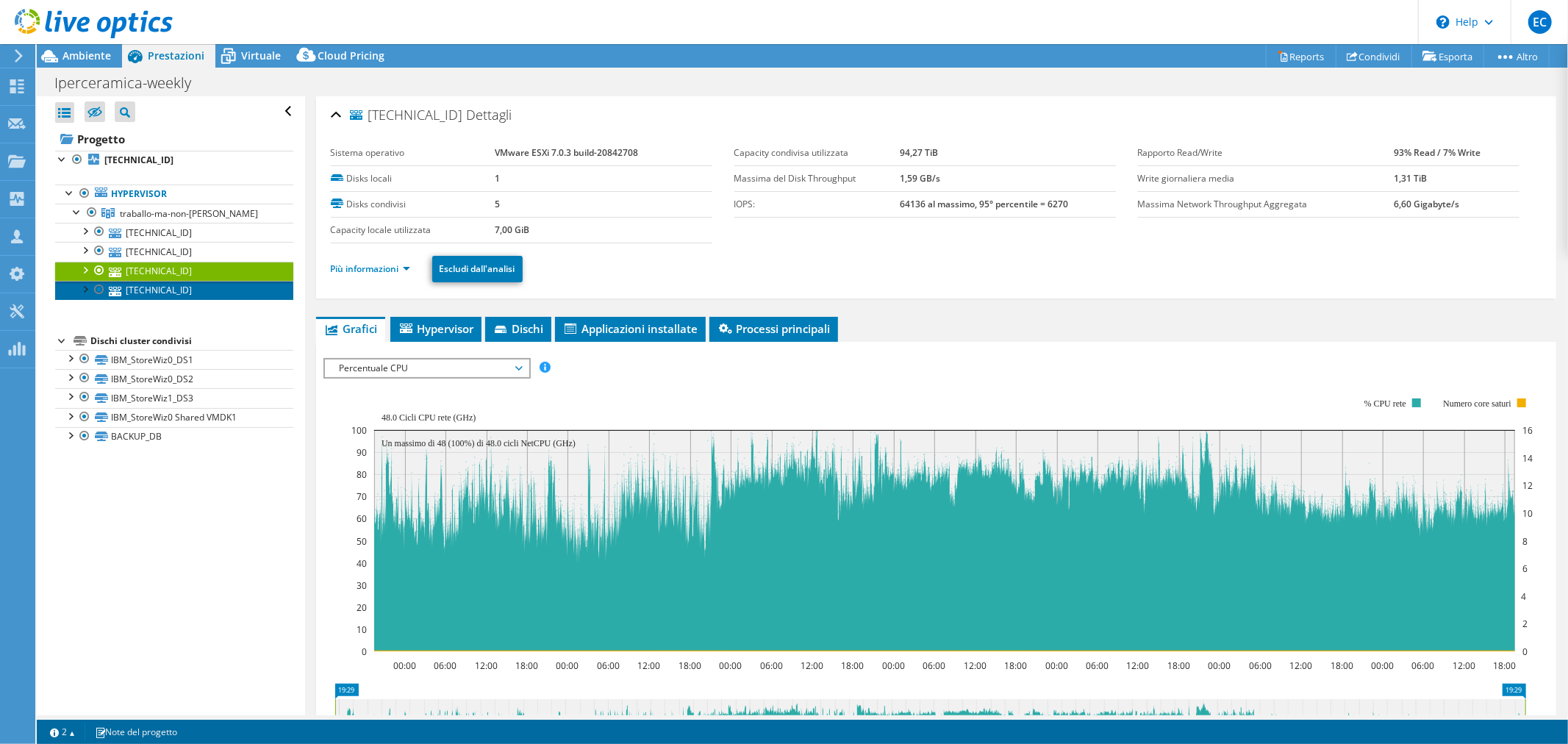
click at [142, 292] on link "[TECHNICAL_ID]" at bounding box center [173, 290] width 238 height 19
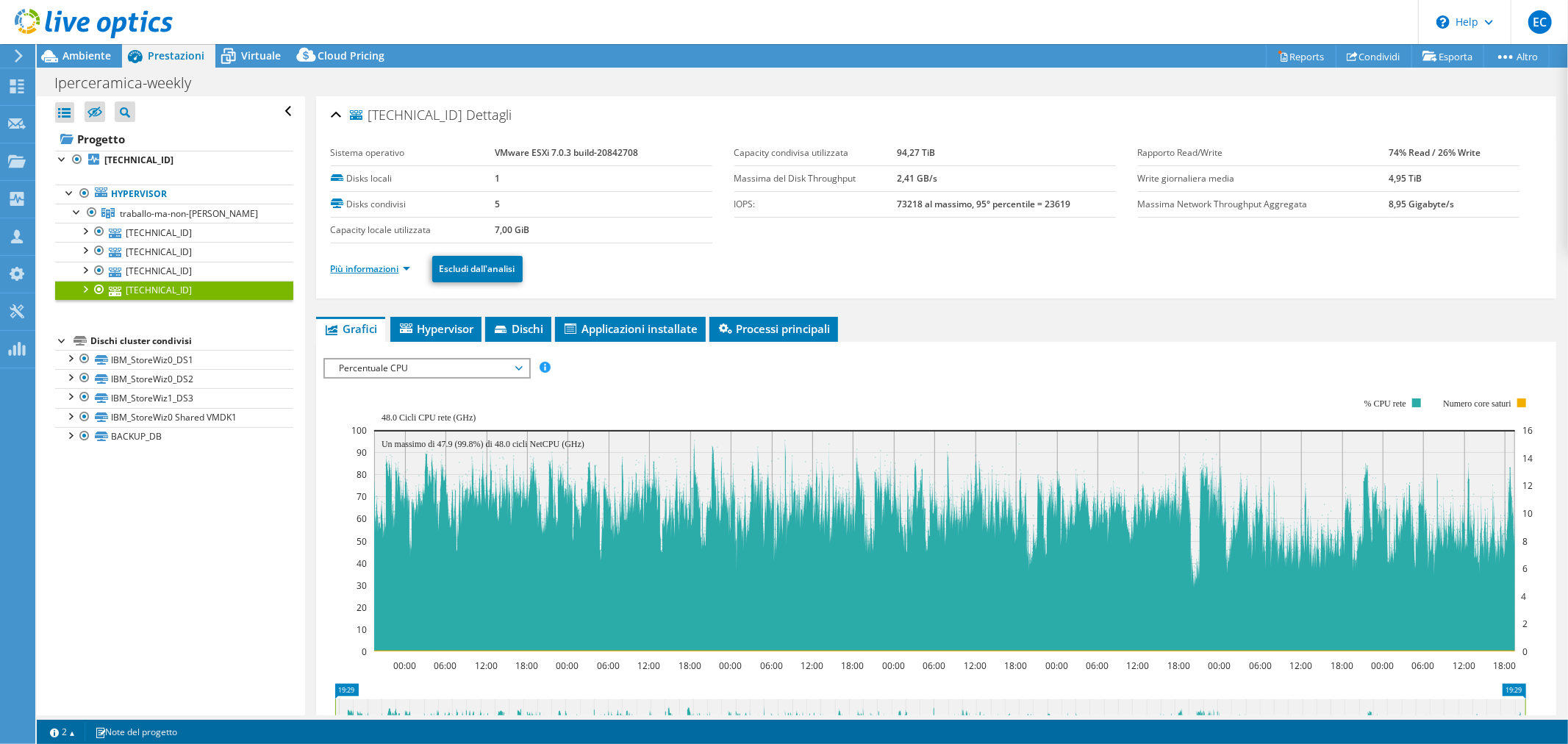
click at [362, 268] on link "Più informazioni" at bounding box center [370, 269] width 79 height 13
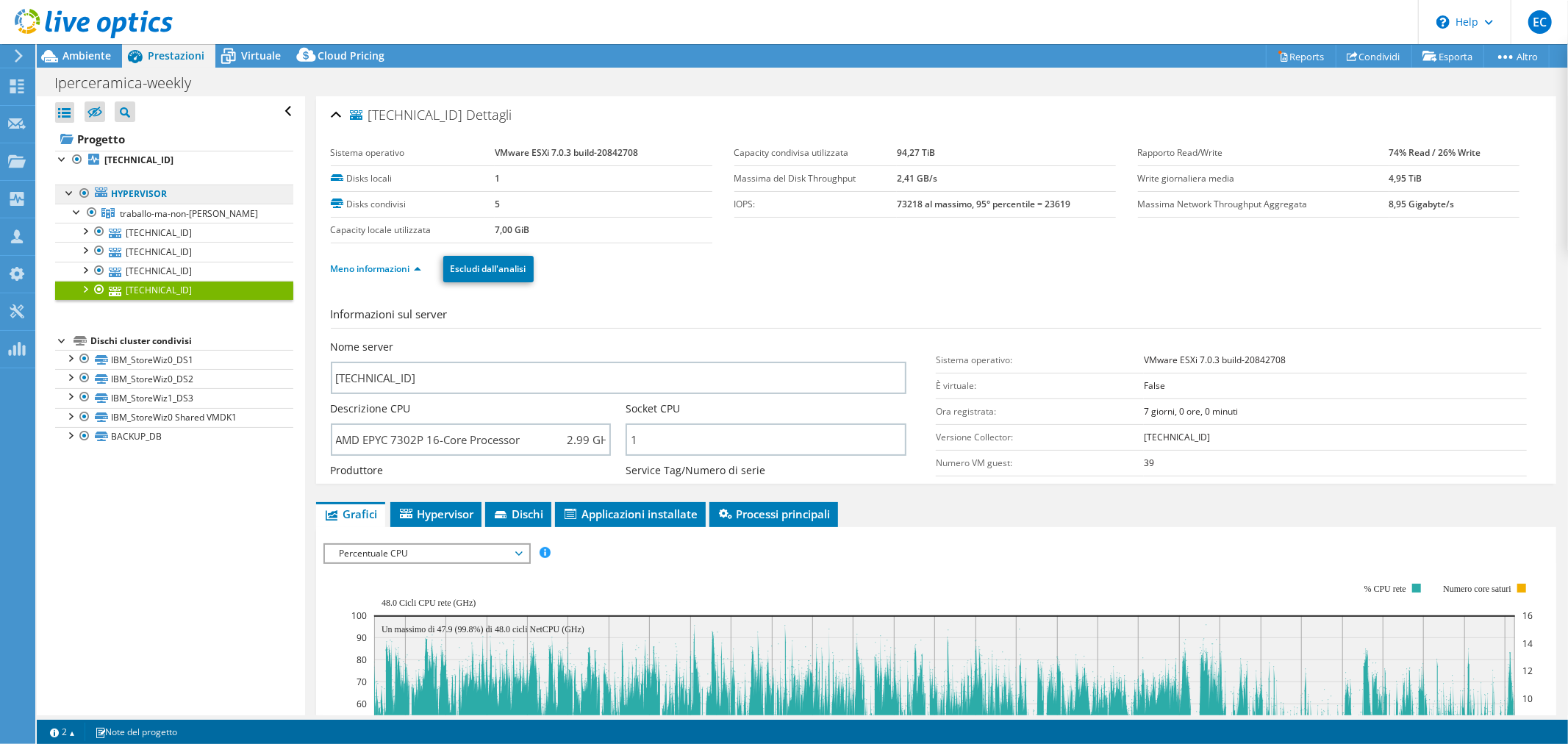
click at [114, 195] on link "Hypervisor" at bounding box center [173, 194] width 238 height 19
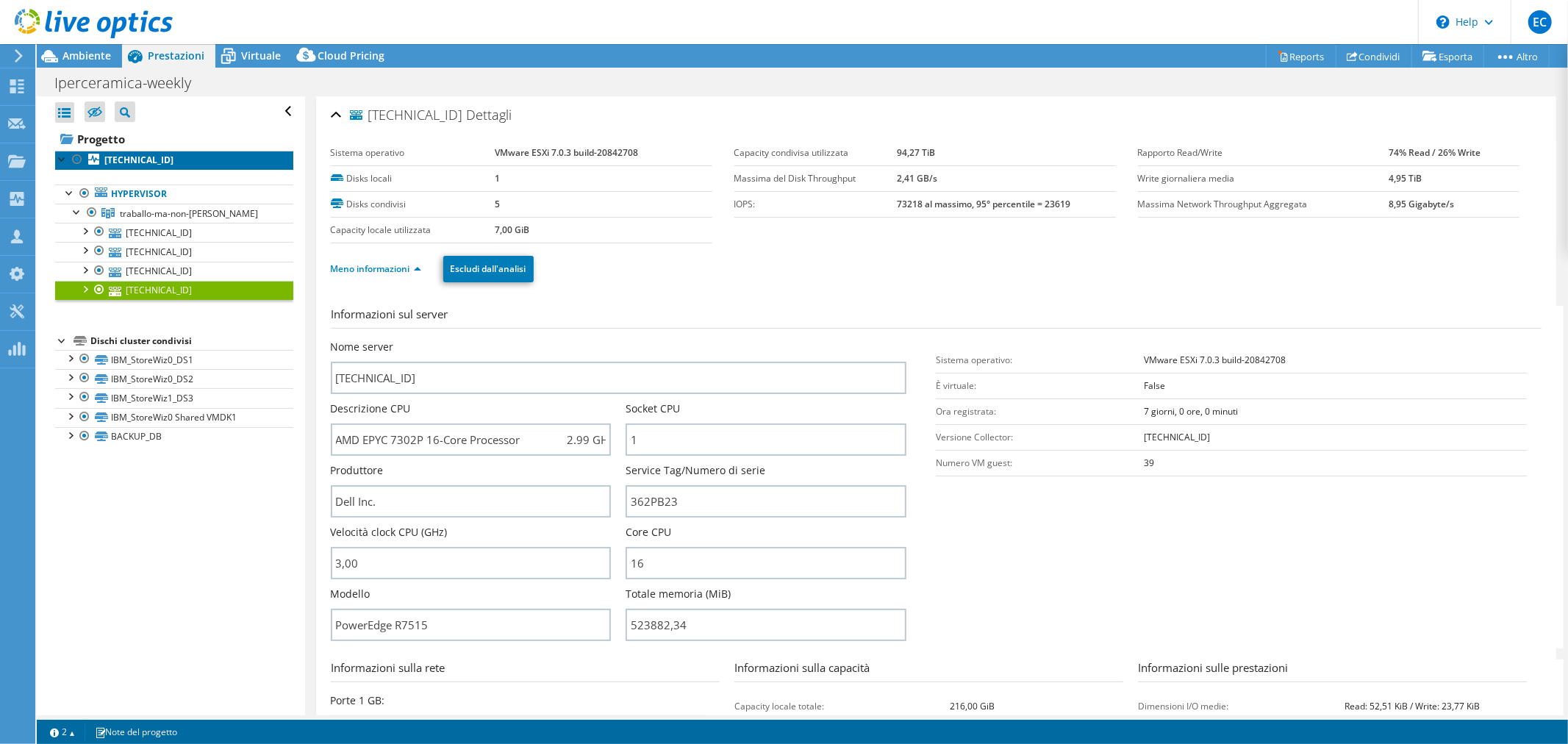
click at [124, 161] on b "[TECHNICAL_ID]" at bounding box center [139, 160] width 69 height 13
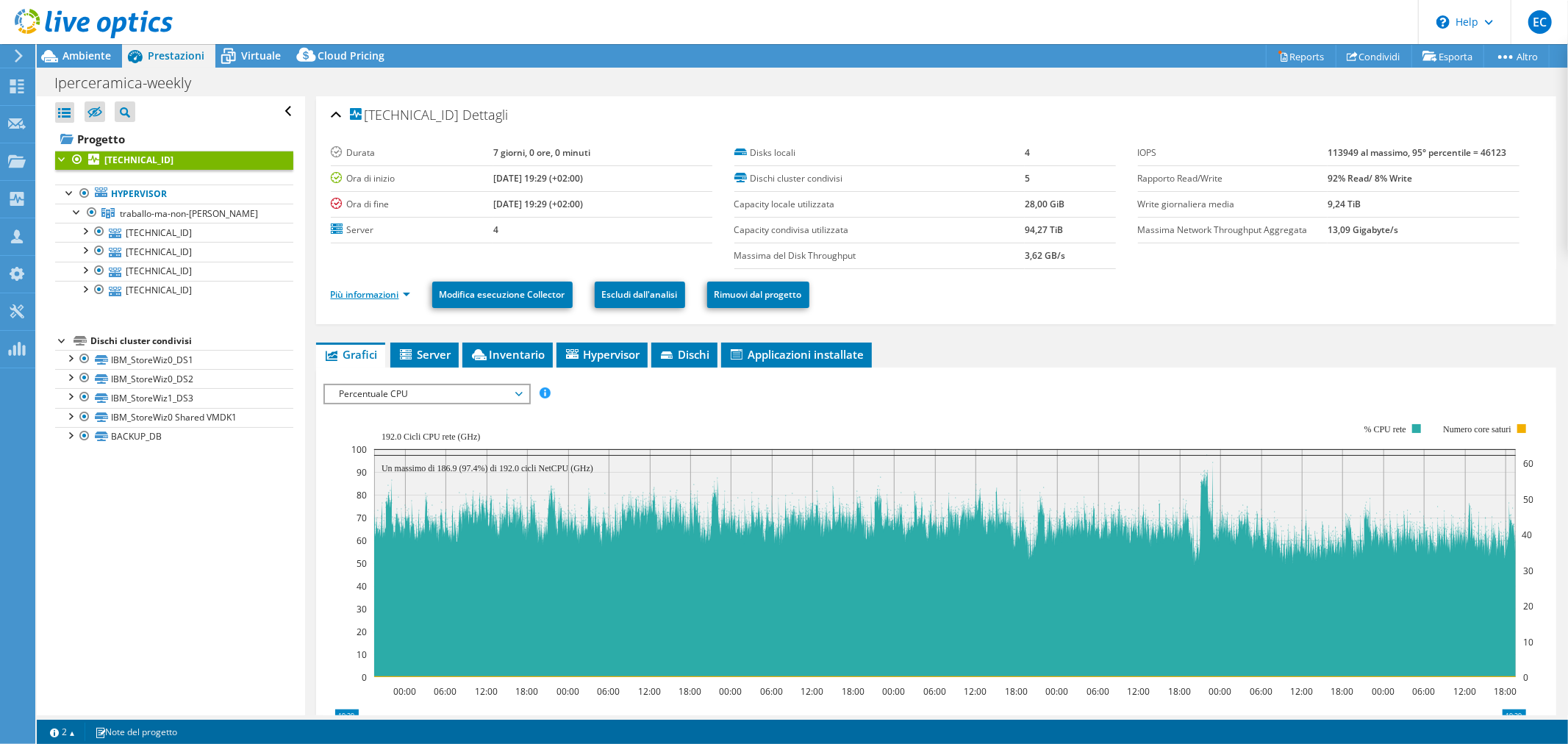
click at [395, 299] on link "Più informazioni" at bounding box center [370, 295] width 79 height 13
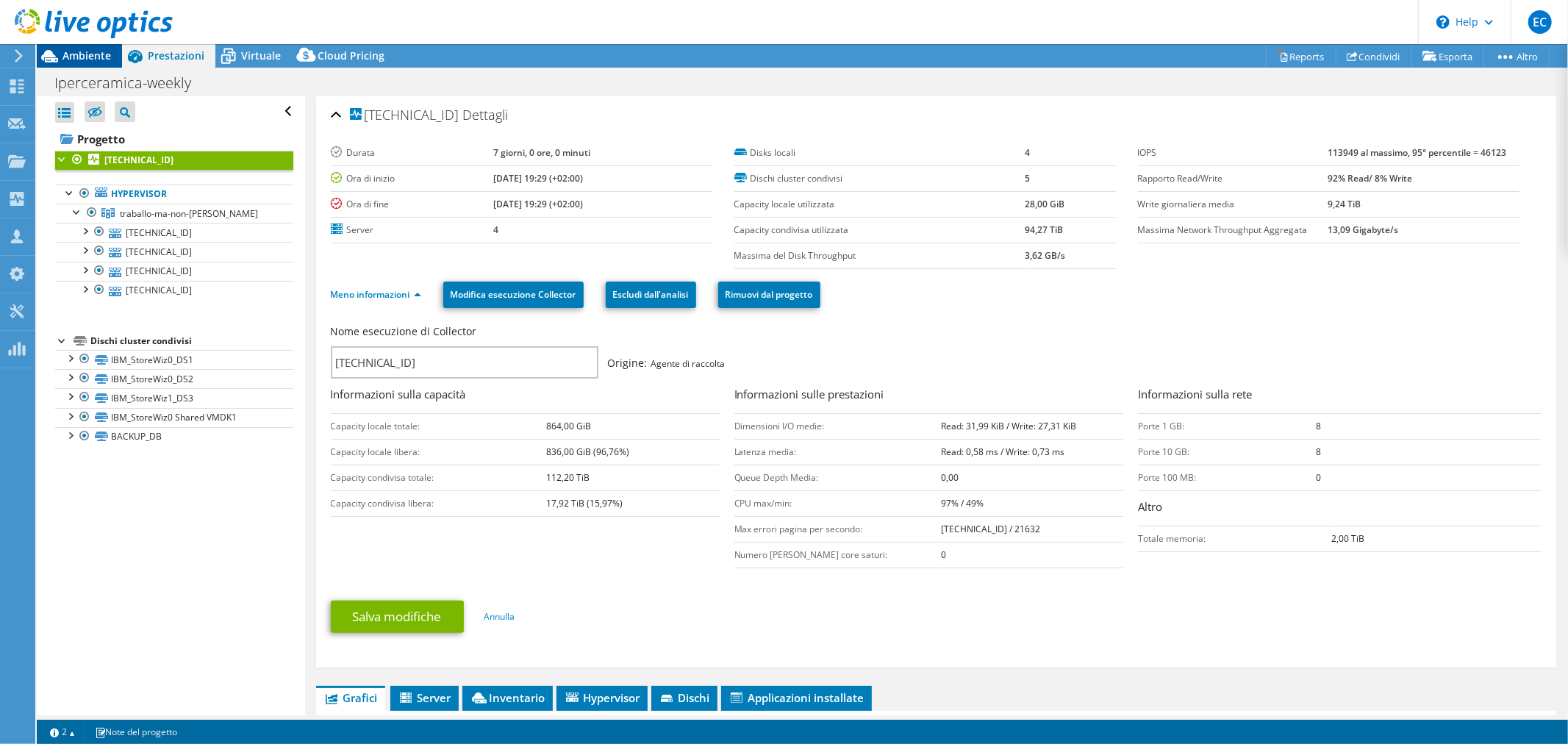
click at [86, 58] on span "Ambiente" at bounding box center [87, 55] width 48 height 14
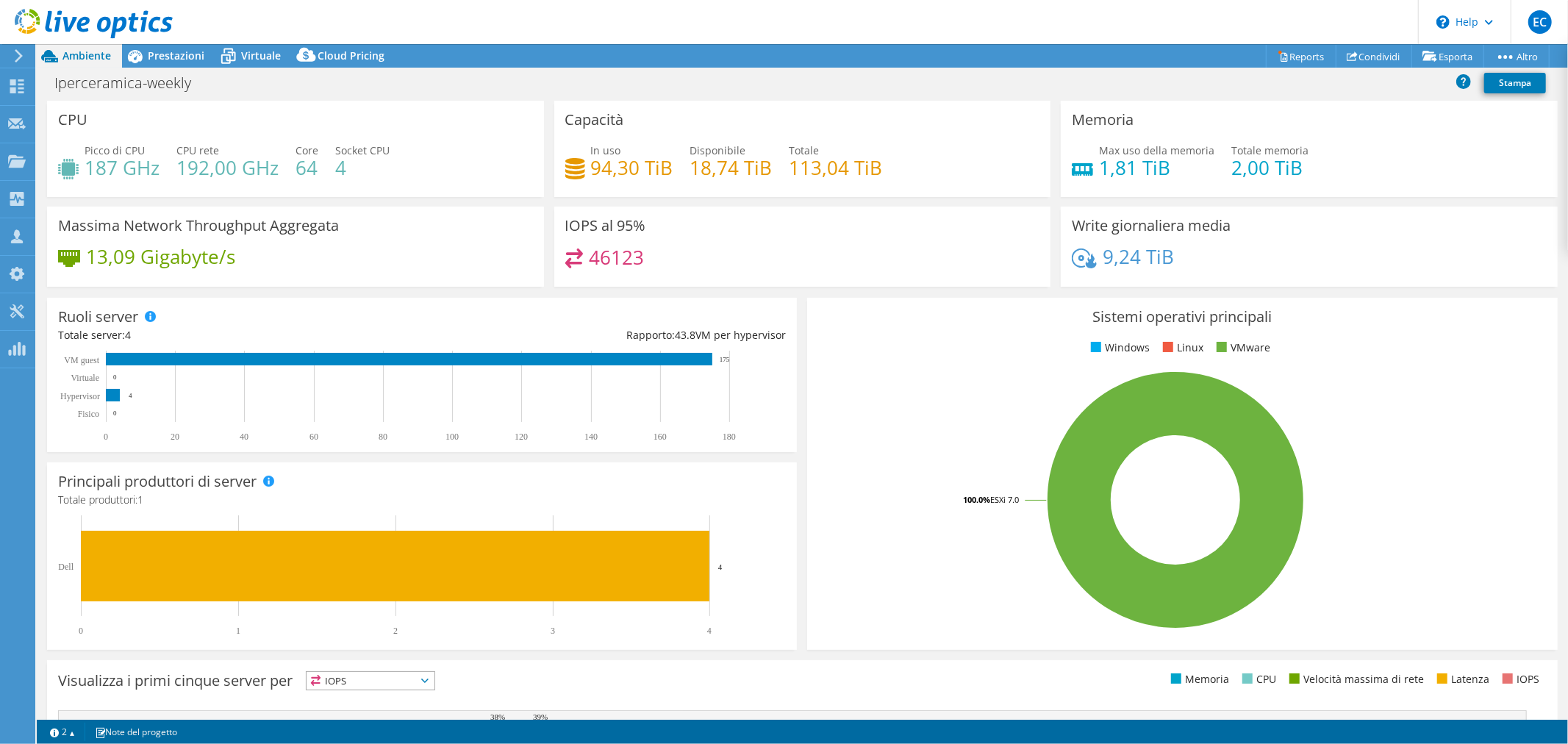
click at [164, 47] on div at bounding box center [86, 24] width 173 height 49
click at [179, 60] on span "Prestazioni" at bounding box center [176, 55] width 57 height 14
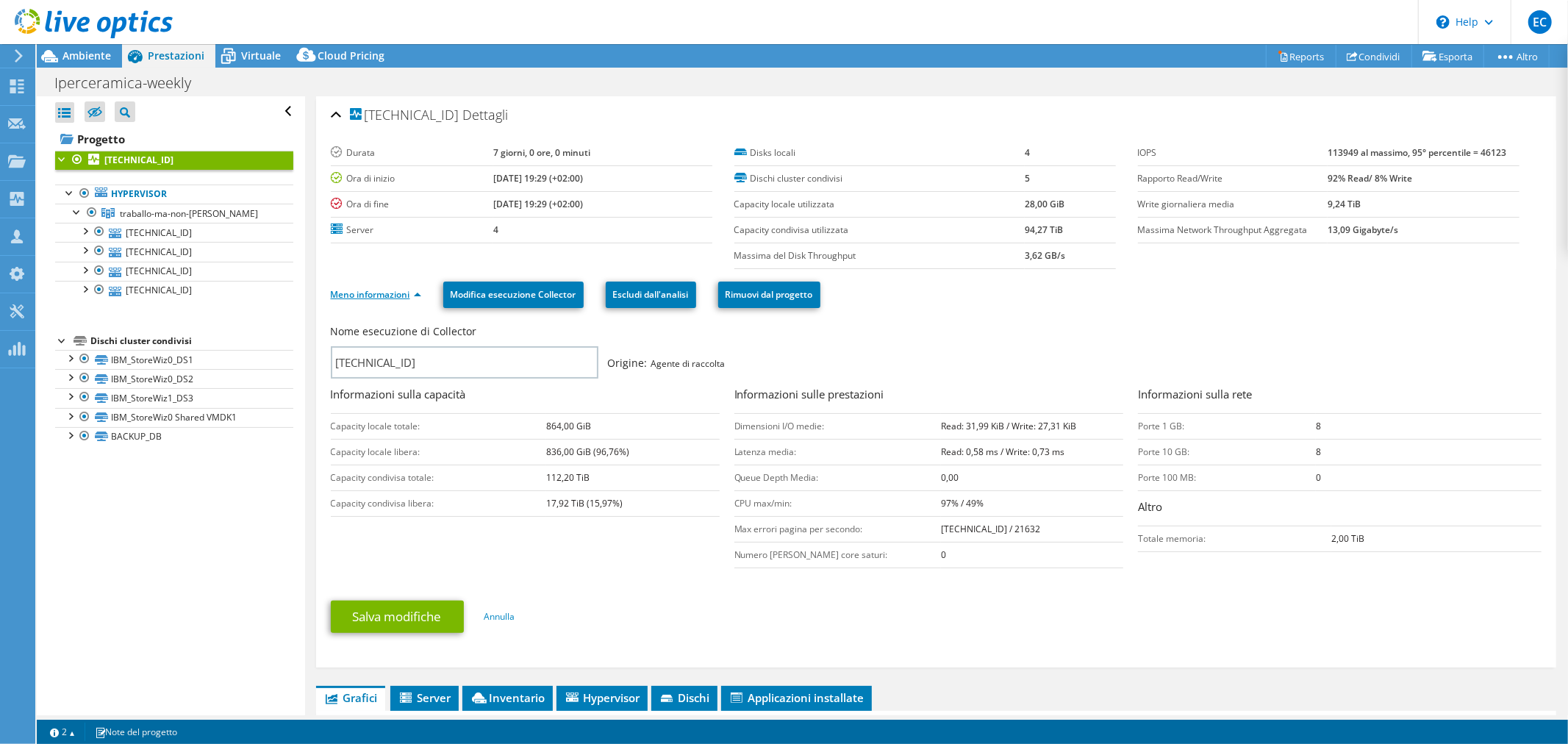
click at [386, 295] on link "Meno informazioni" at bounding box center [375, 295] width 90 height 13
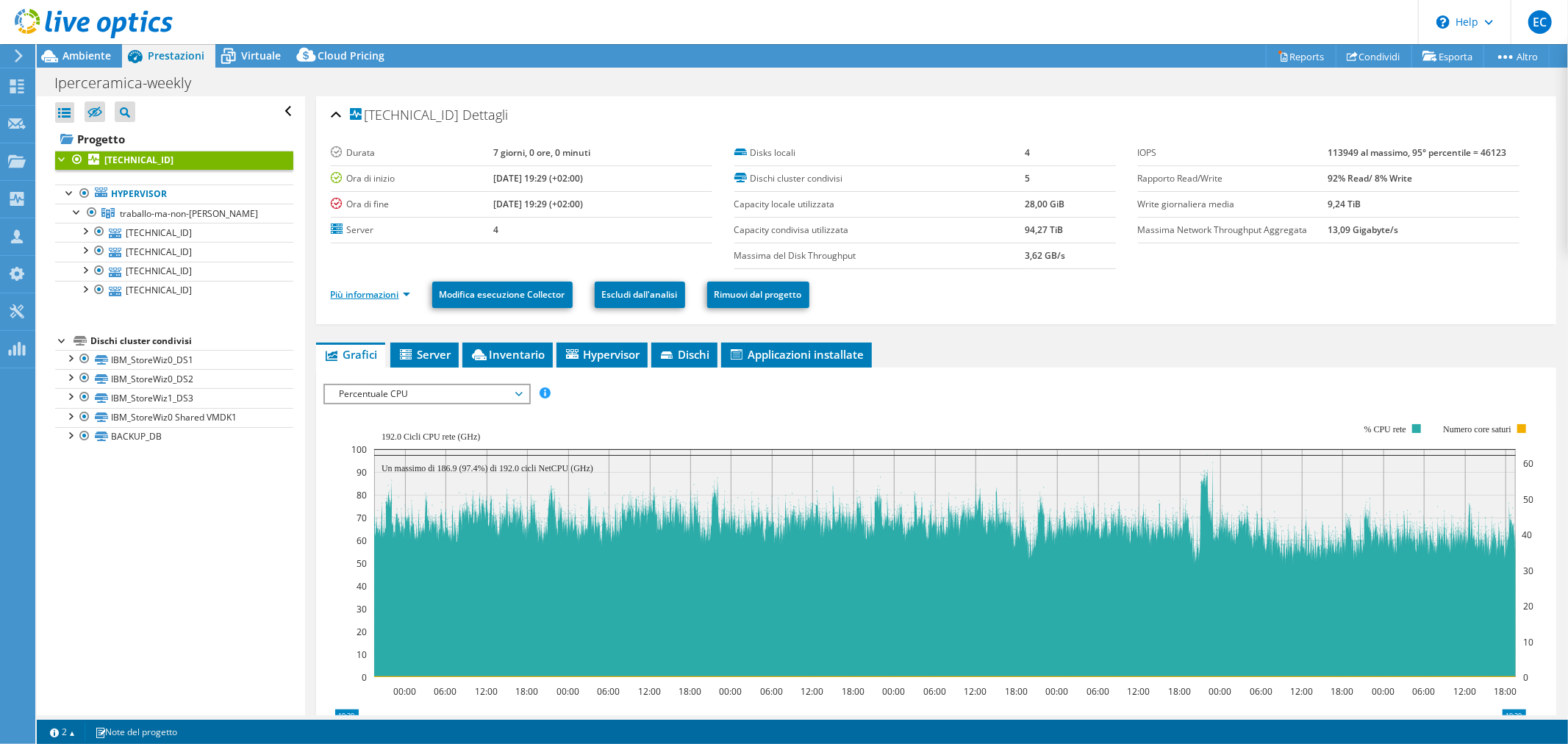
click at [386, 295] on link "Più informazioni" at bounding box center [370, 295] width 79 height 13
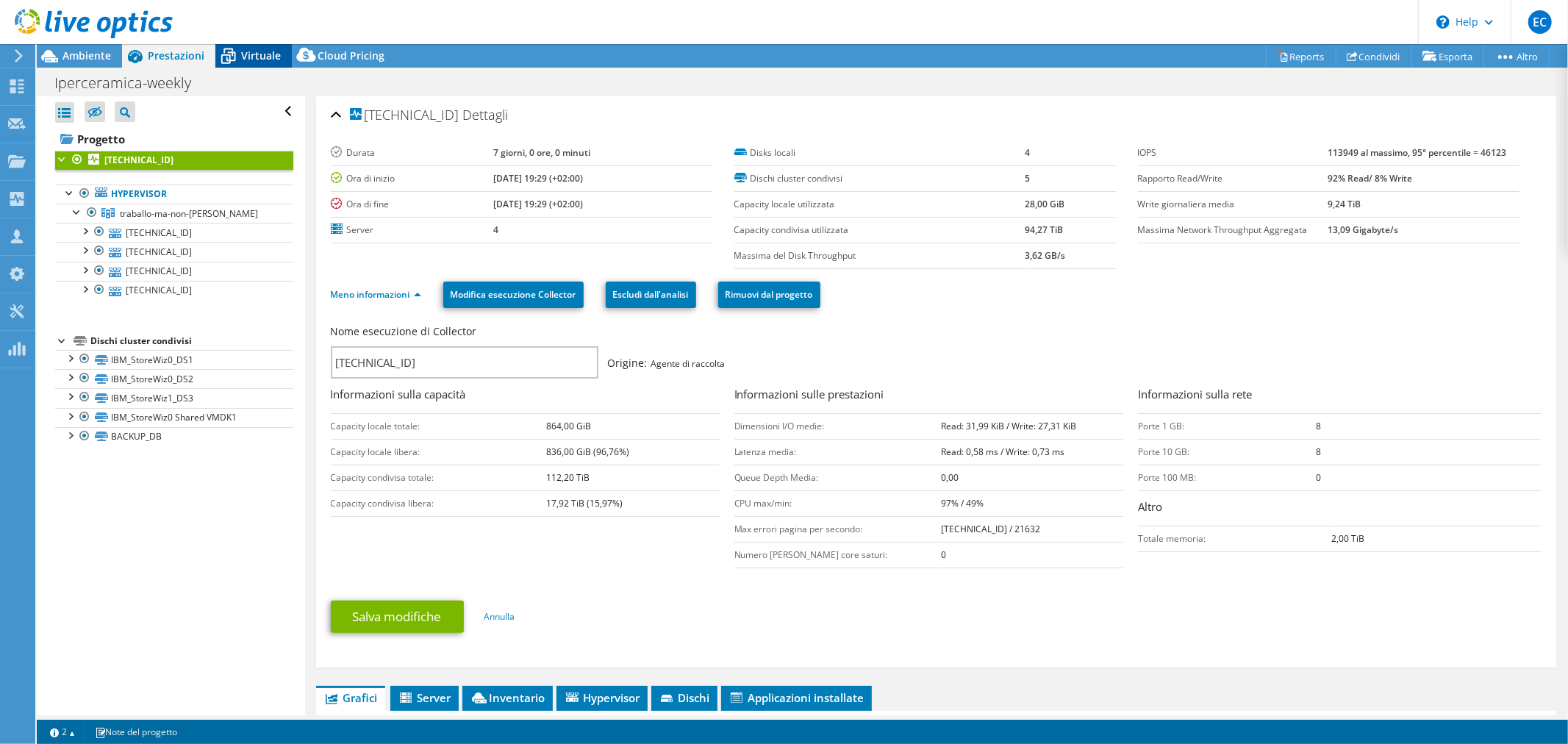
click at [258, 63] on div "Virtuale" at bounding box center [253, 55] width 76 height 23
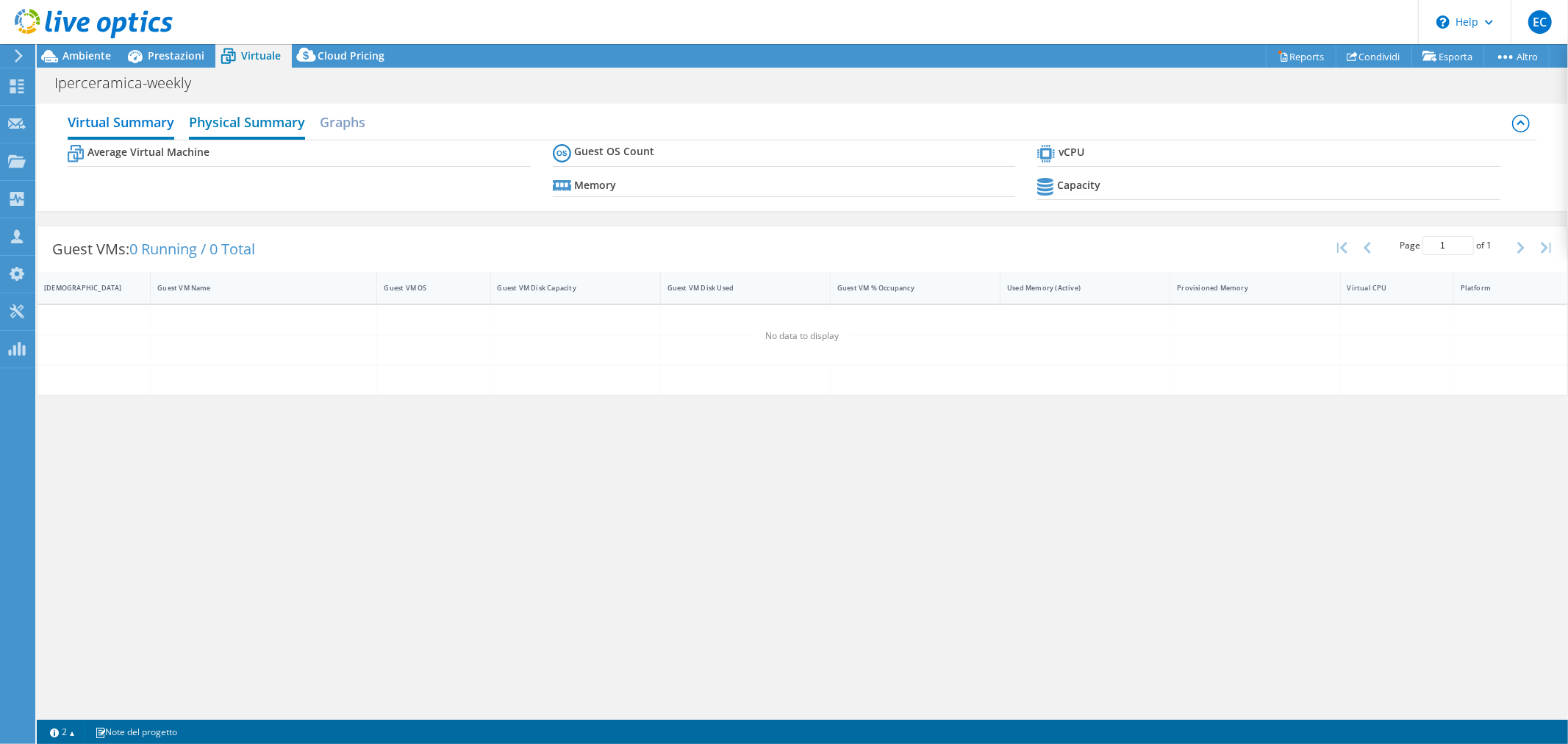
click at [272, 121] on h2 "Physical Summary" at bounding box center [246, 124] width 116 height 33
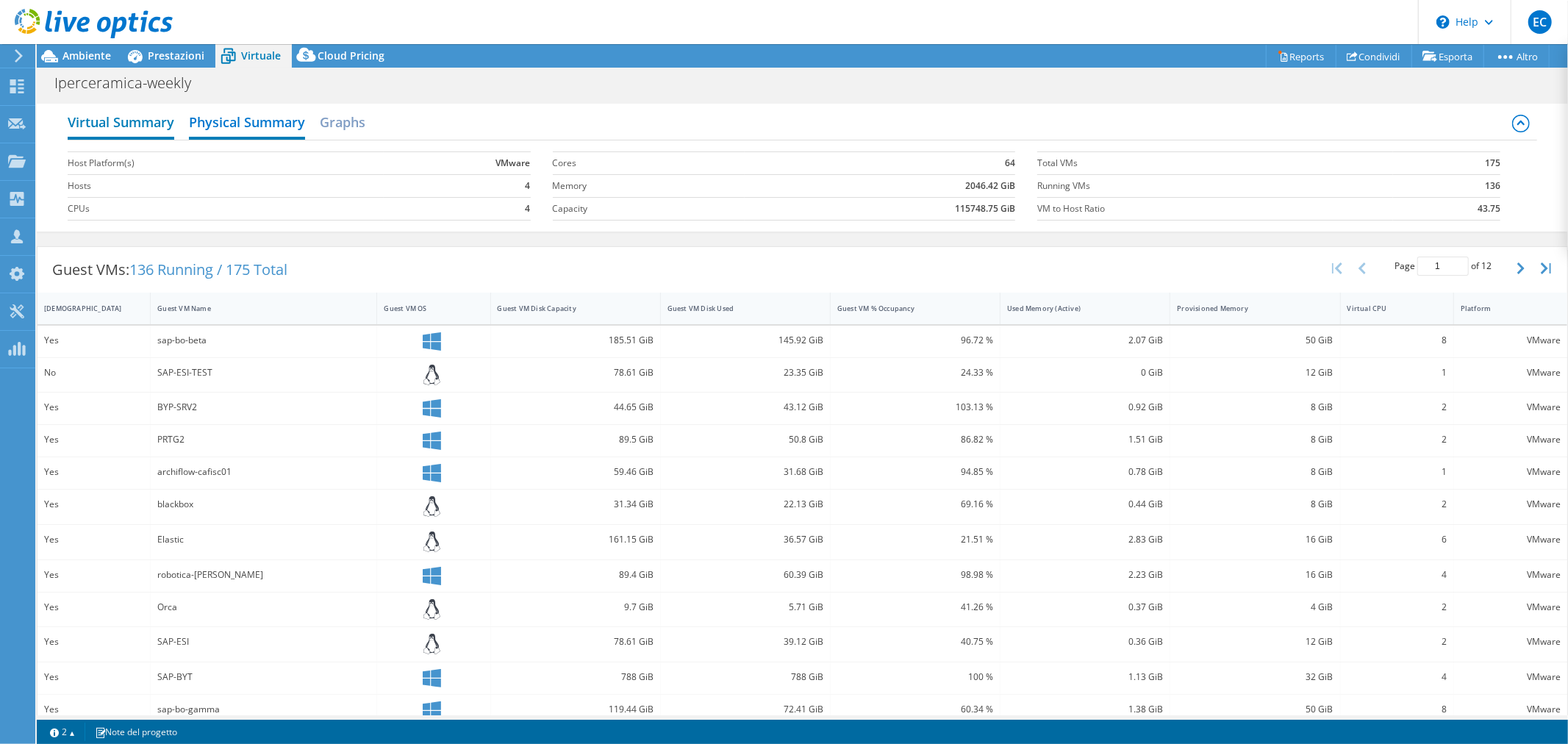
click at [105, 115] on h2 "Virtual Summary" at bounding box center [121, 124] width 106 height 33
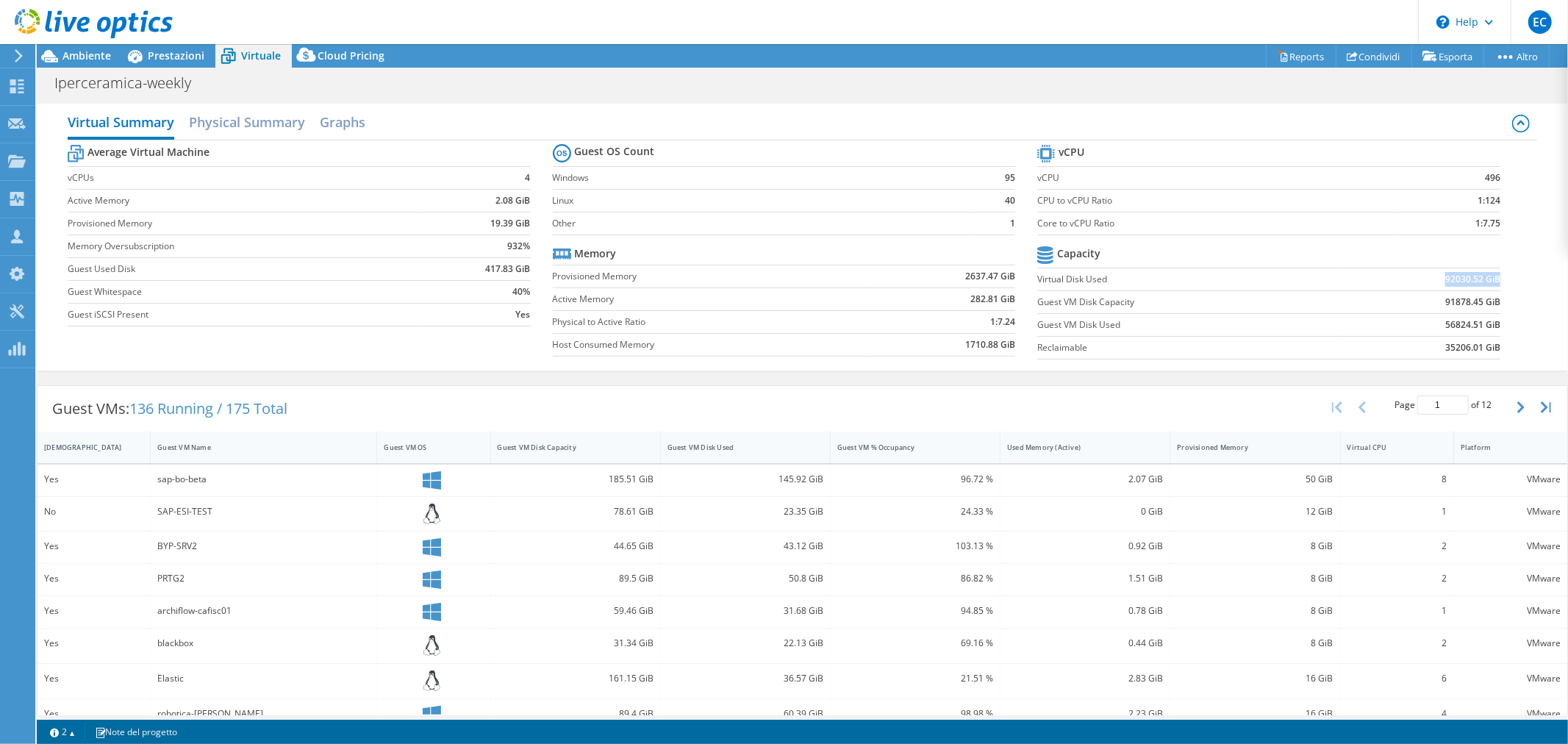
drag, startPoint x: 1436, startPoint y: 281, endPoint x: 1490, endPoint y: 282, distance: 54.0
click at [1488, 277] on section "vCPU vCPU 496 CPU to vCPU Ratio 1:124 Core to vCPU Ratio 1:7.75 Capacity Virtua…" at bounding box center [1279, 253] width 485 height 226
click at [264, 118] on h2 "Physical Summary" at bounding box center [246, 124] width 116 height 33
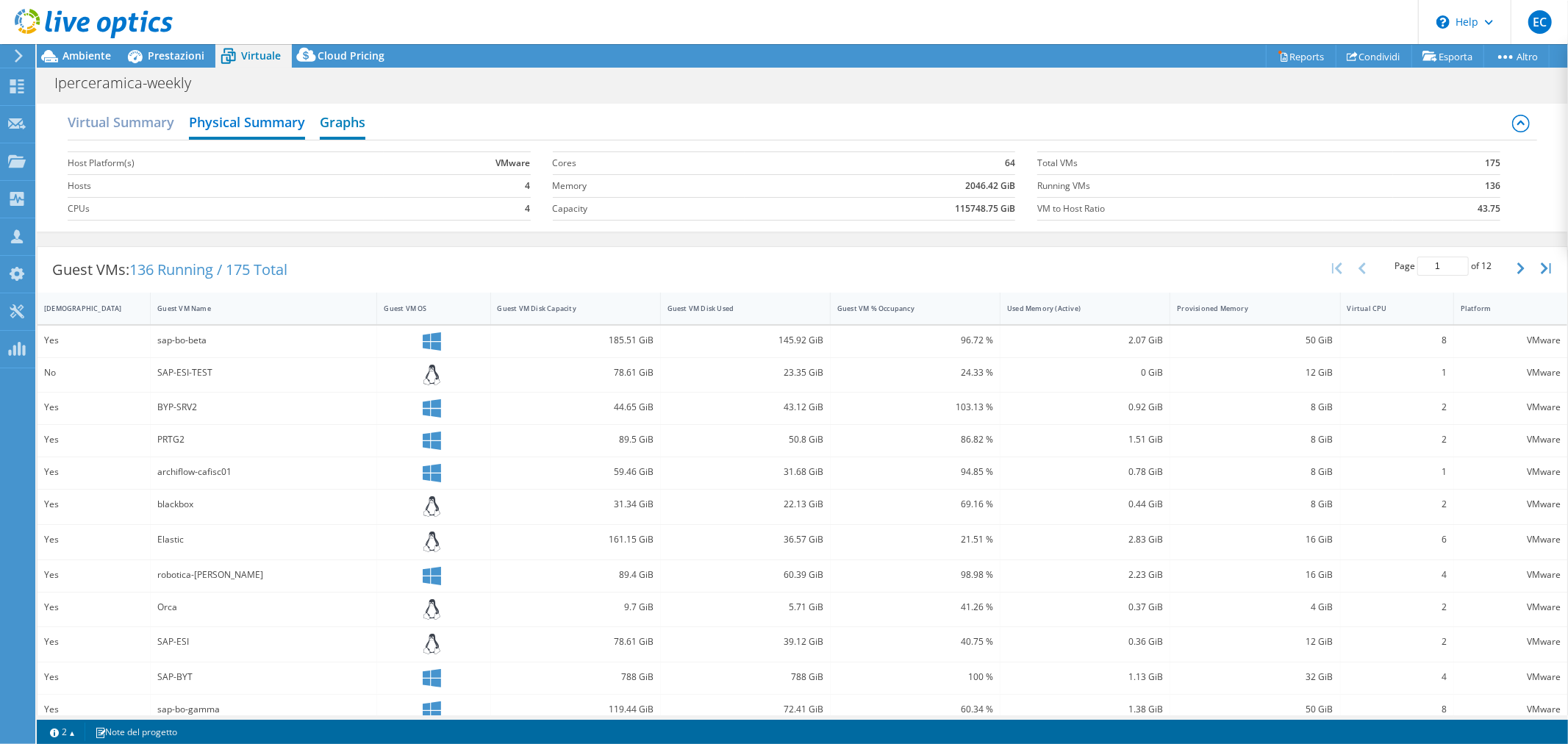
click at [348, 121] on h2 "Graphs" at bounding box center [342, 124] width 46 height 33
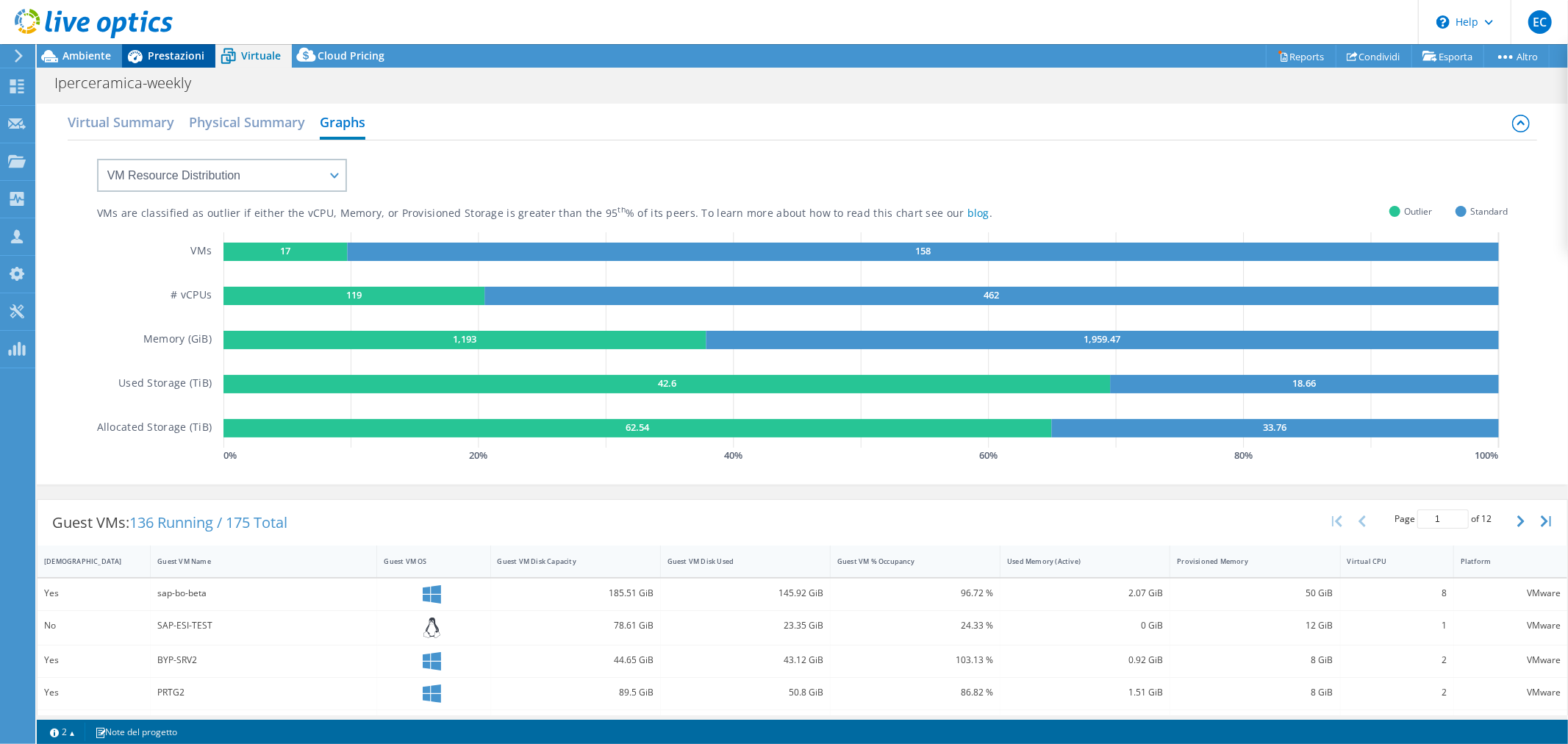
click at [164, 57] on span "Prestazioni" at bounding box center [176, 55] width 57 height 14
